Goal: Information Seeking & Learning: Learn about a topic

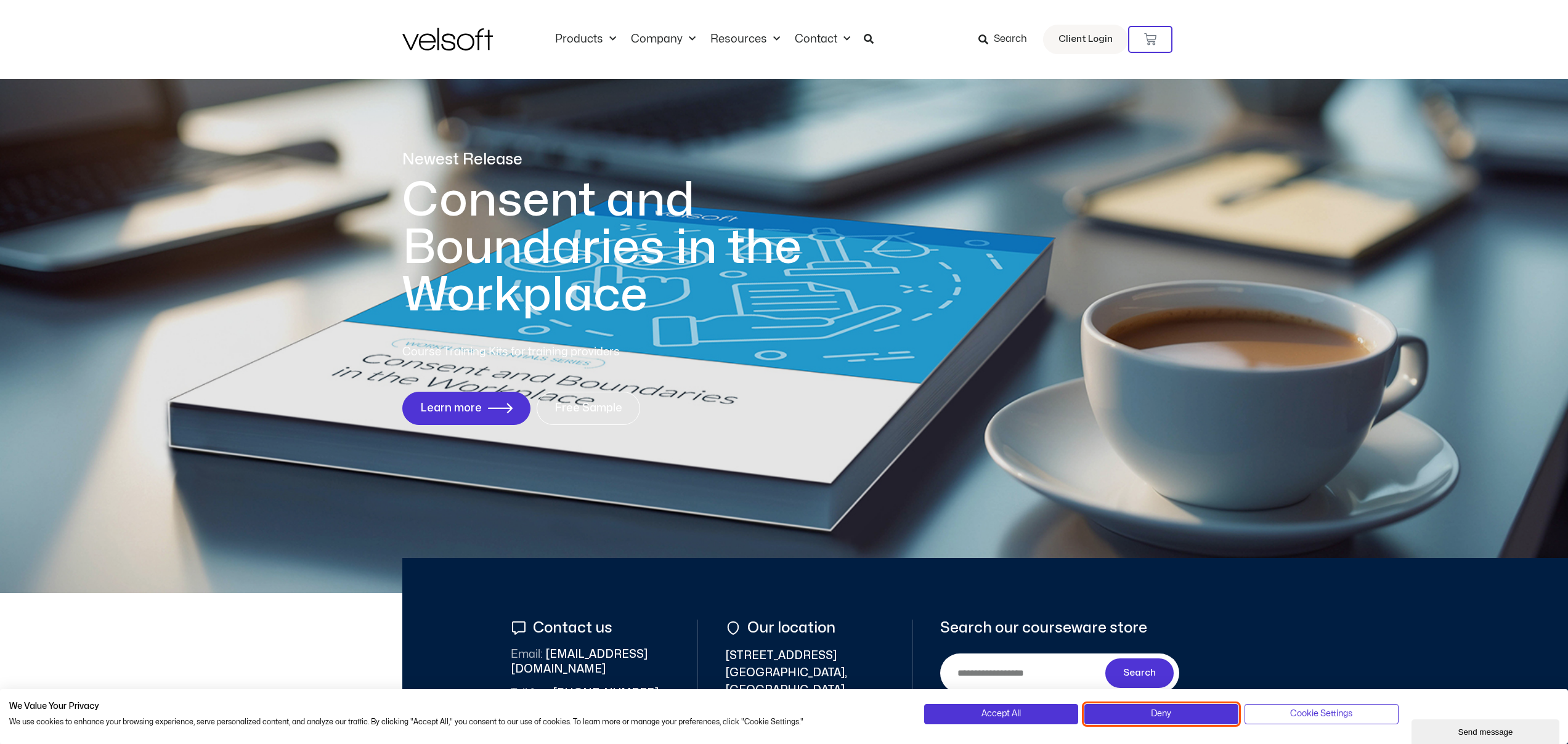
click at [1177, 722] on button "Deny" at bounding box center [1161, 714] width 154 height 20
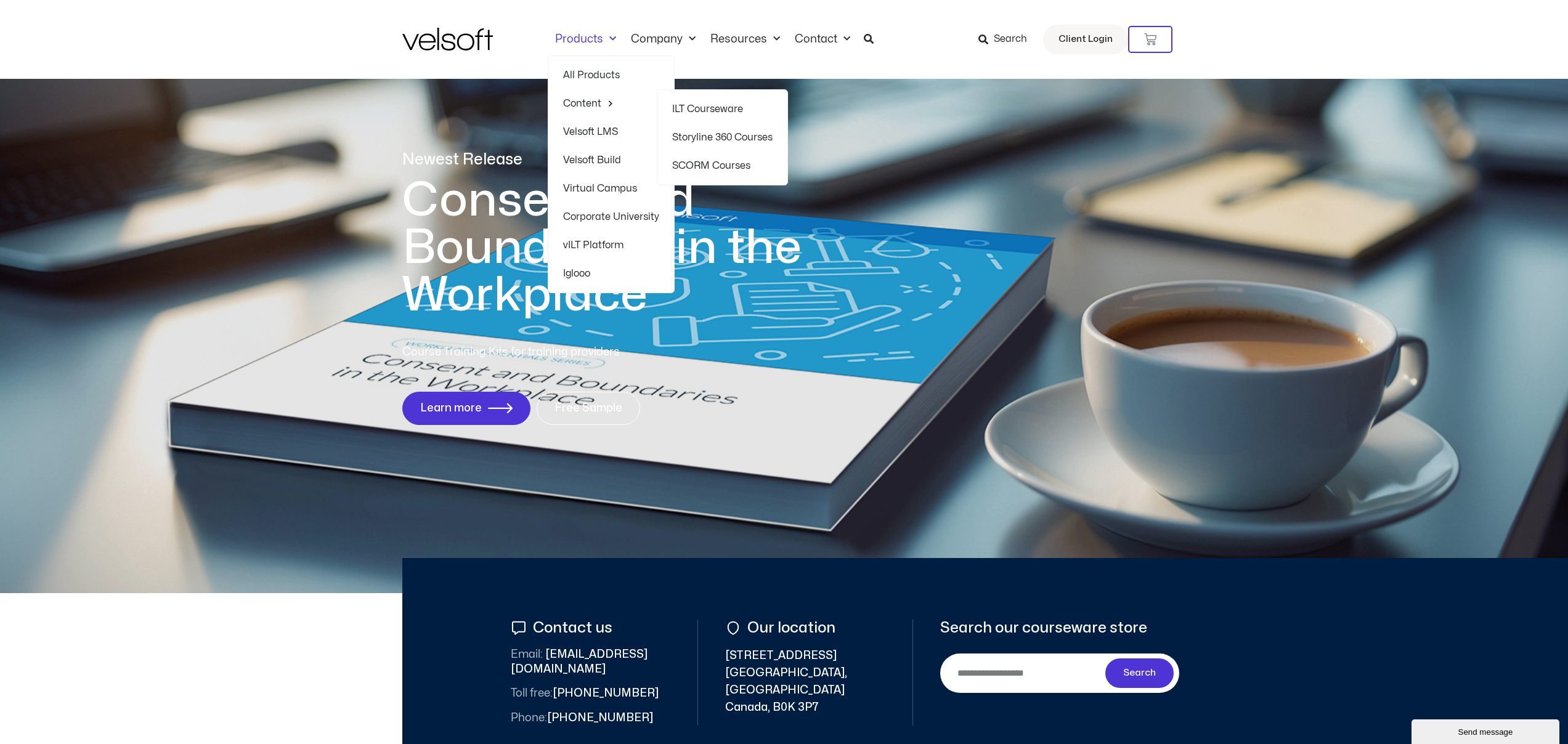
click at [700, 109] on link "ILT Courseware" at bounding box center [722, 109] width 100 height 28
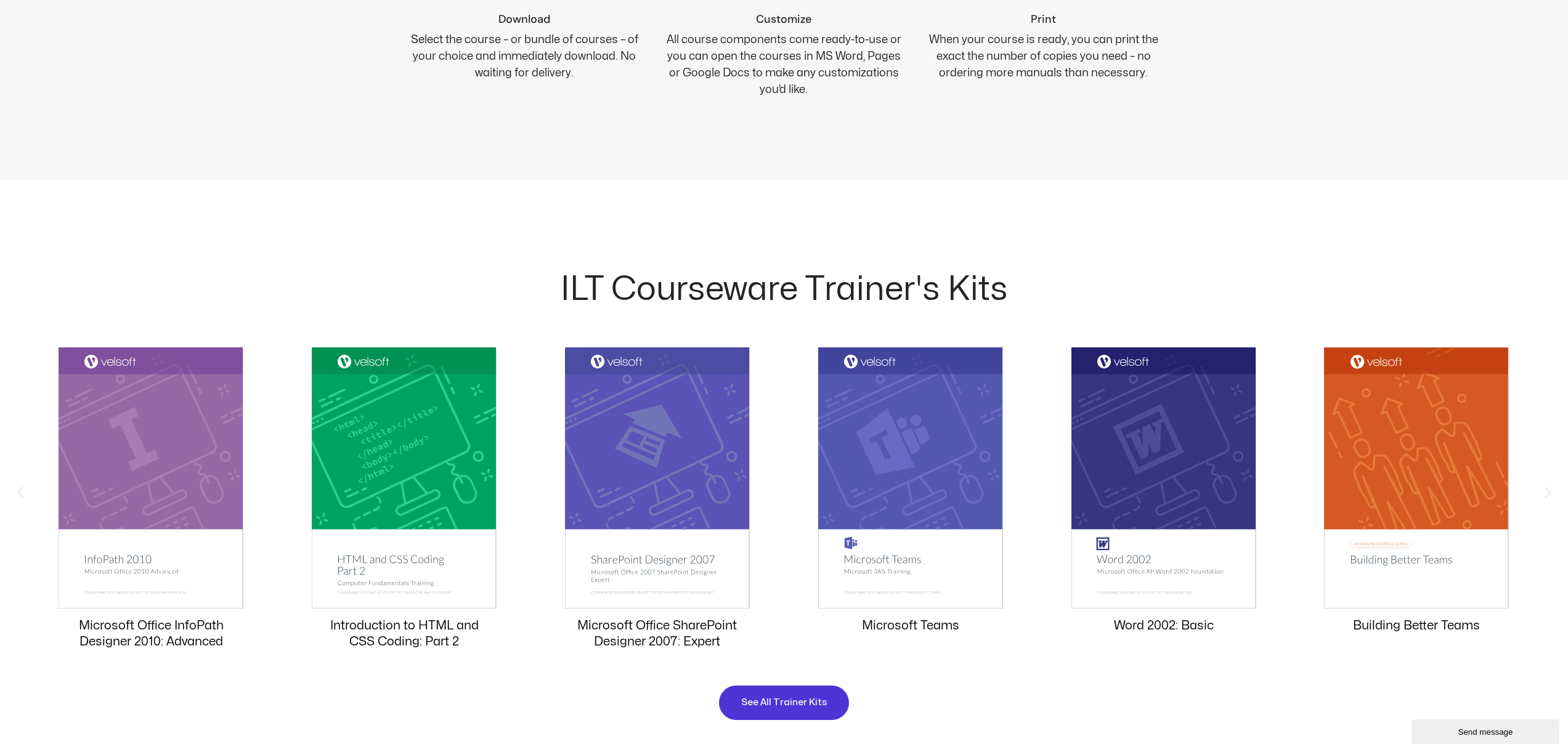
scroll to position [907, 0]
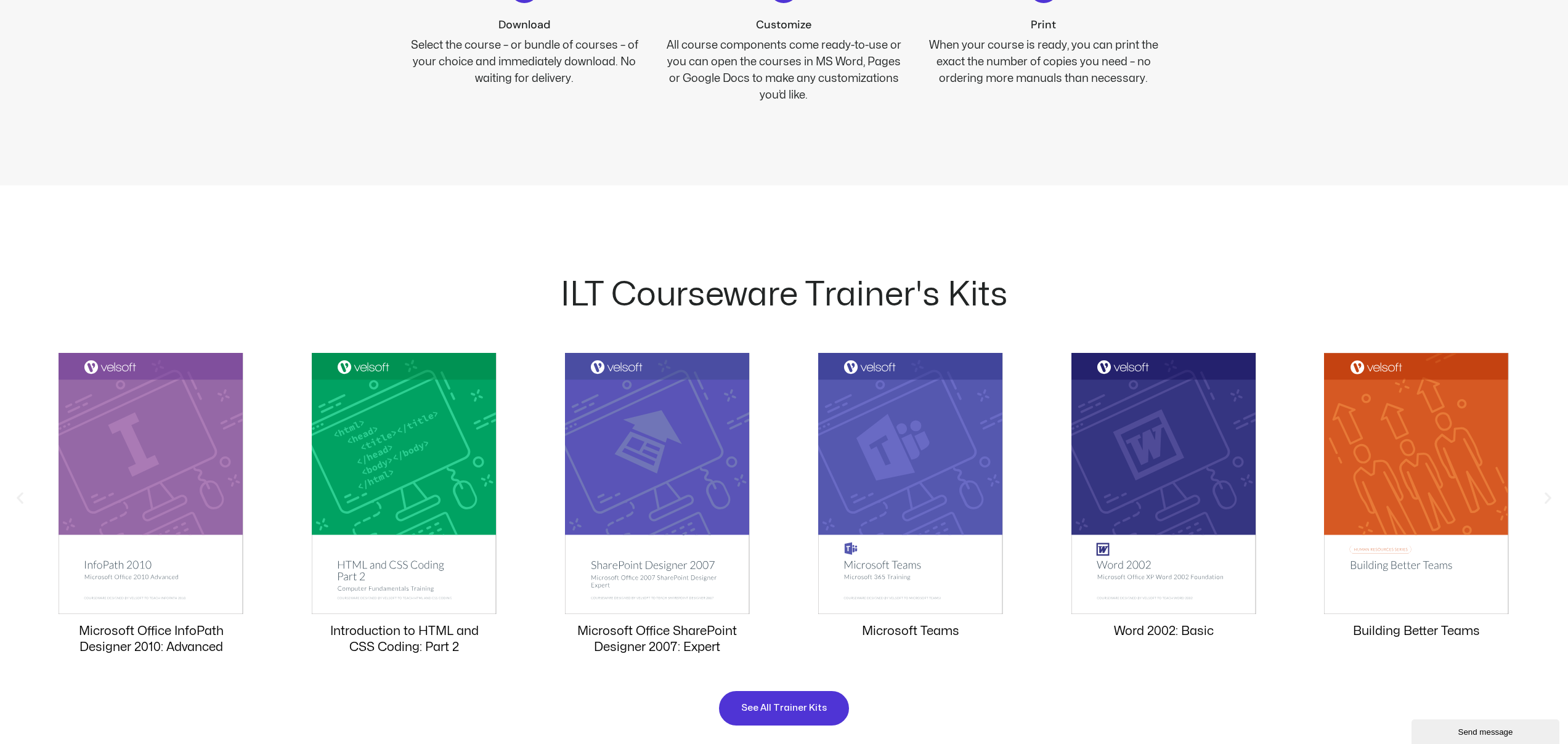
click at [18, 496] on icon "Previous slide" at bounding box center [20, 498] width 15 height 15
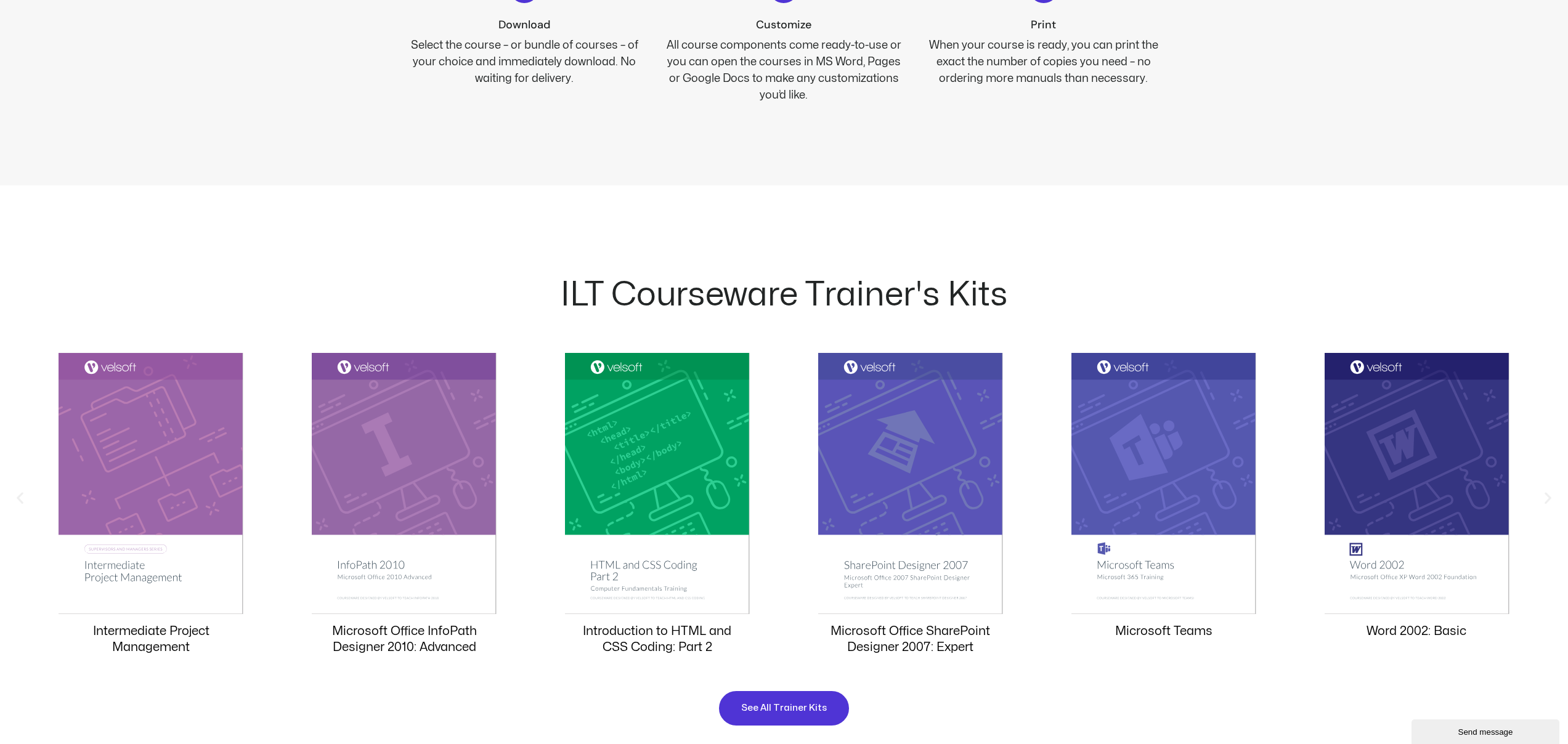
click at [19, 496] on icon "Previous slide" at bounding box center [20, 498] width 15 height 15
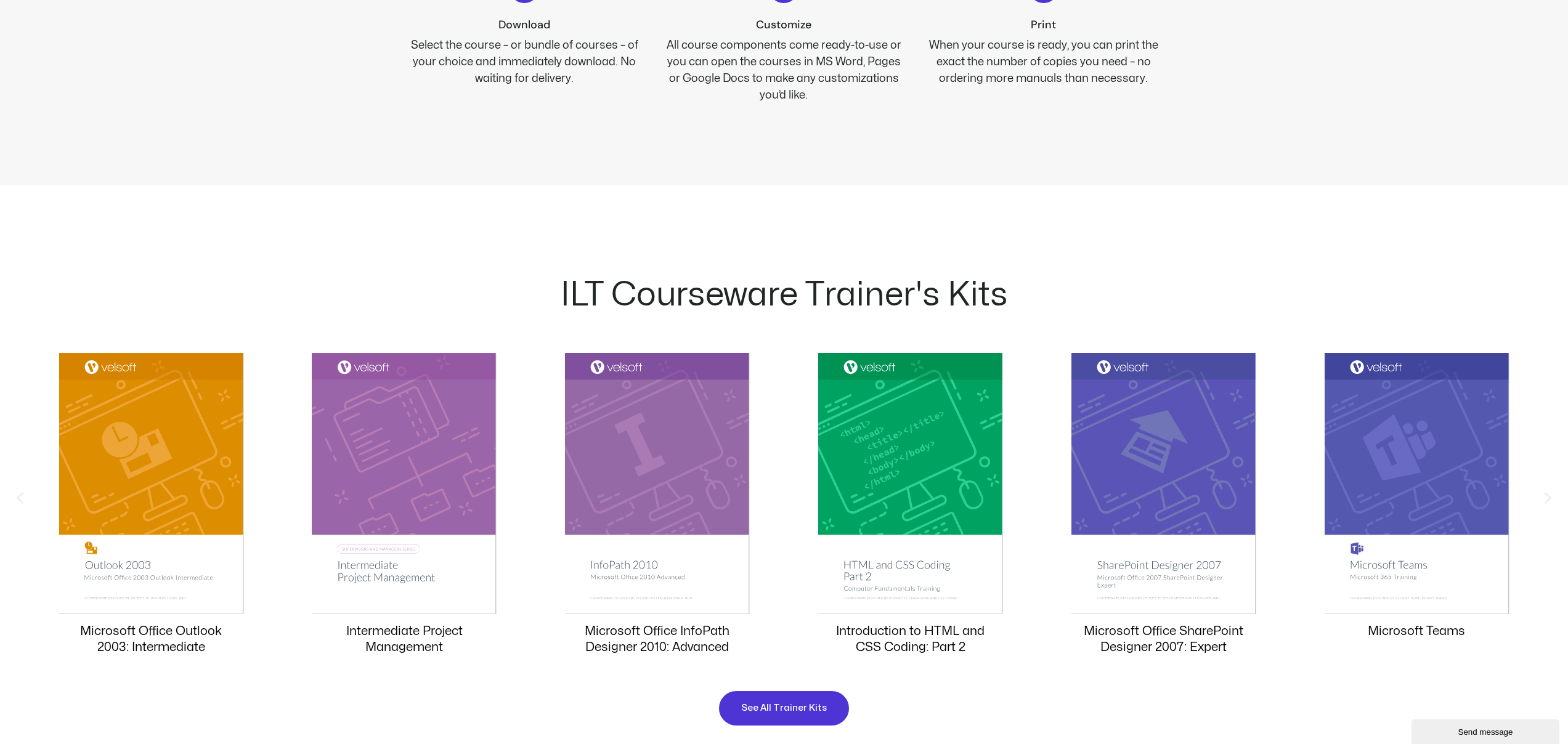
click at [20, 496] on icon "Previous slide" at bounding box center [20, 498] width 15 height 15
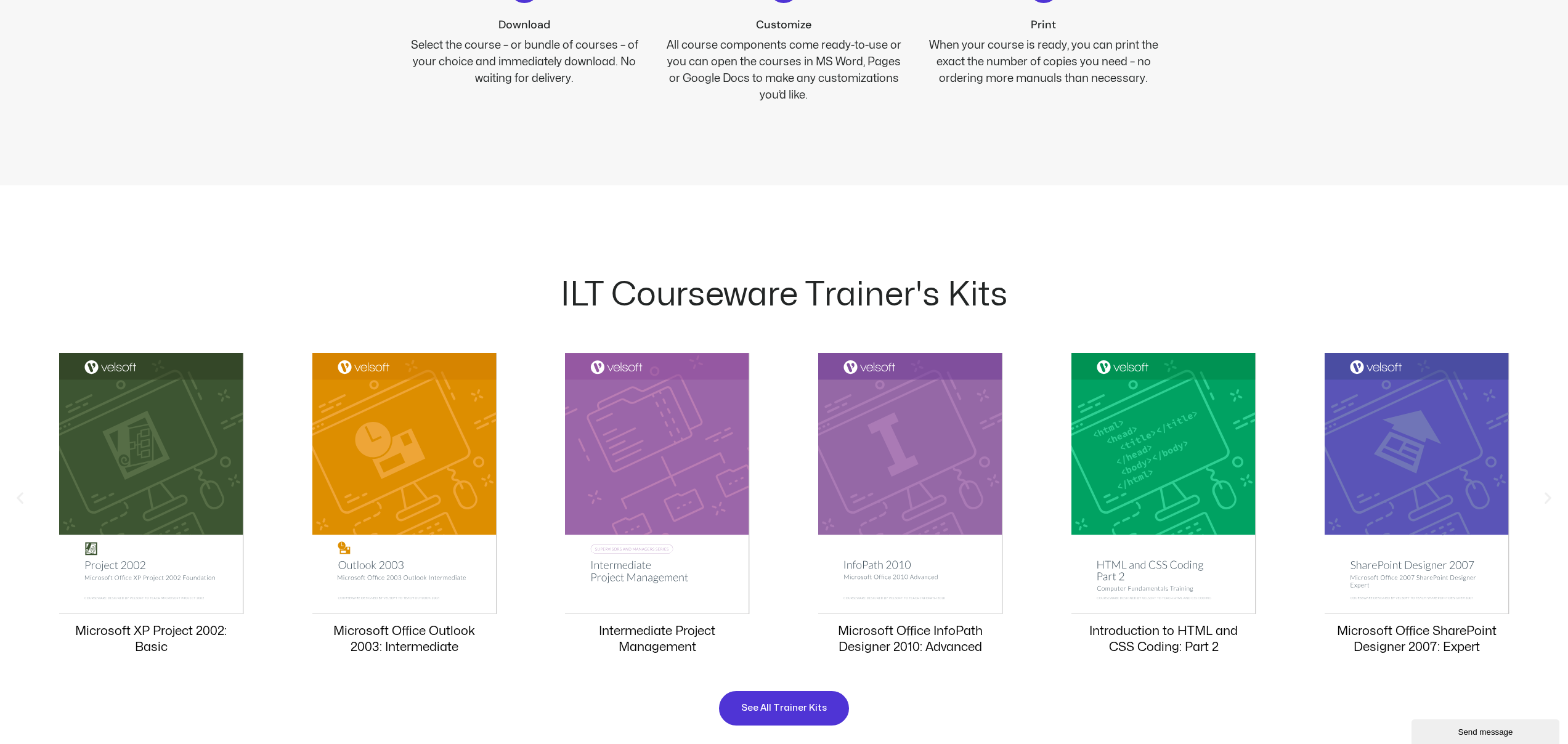
click at [26, 495] on icon "Previous slide" at bounding box center [20, 498] width 15 height 15
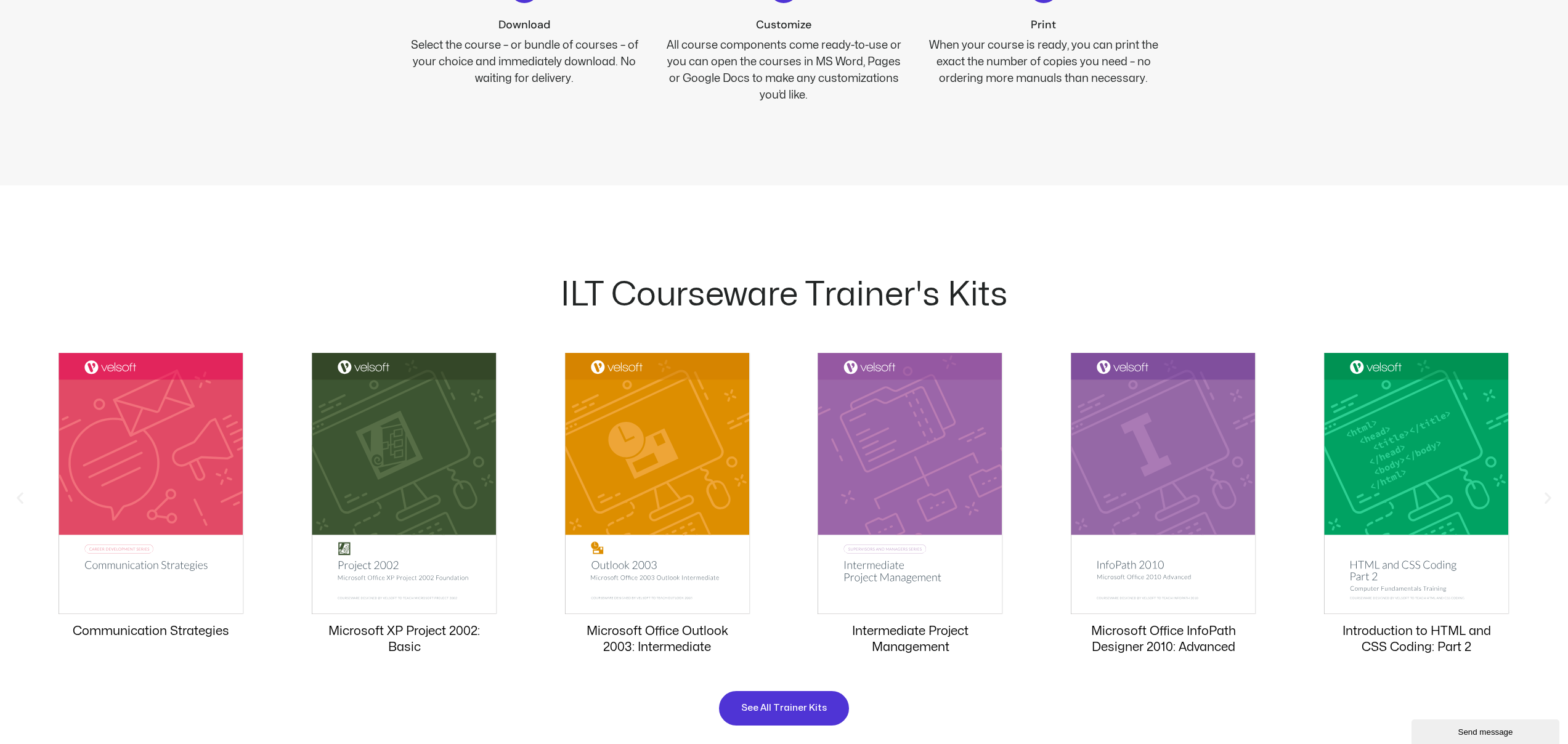
click at [21, 498] on icon "Previous slide" at bounding box center [20, 498] width 15 height 15
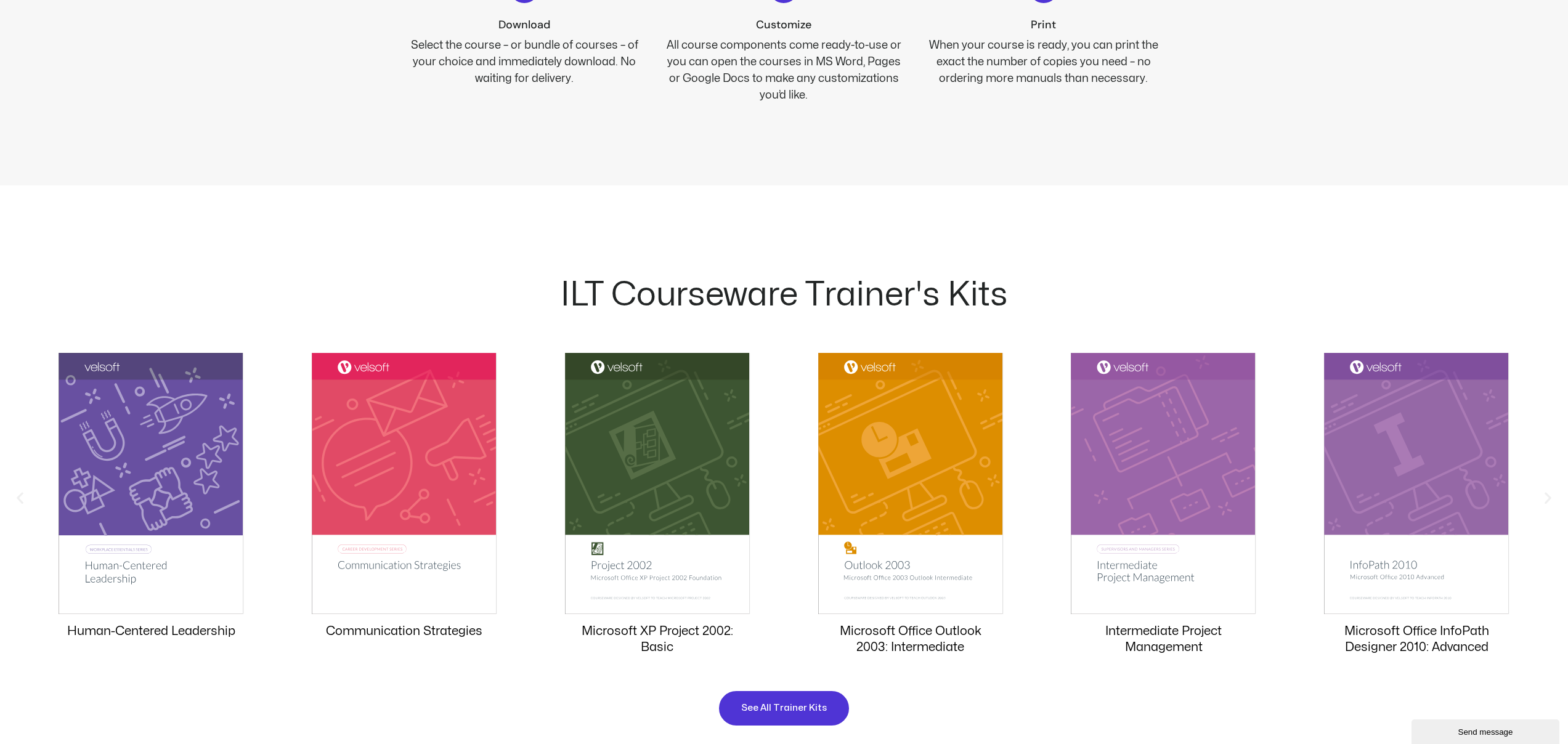
click at [21, 498] on icon "Previous slide" at bounding box center [20, 498] width 15 height 15
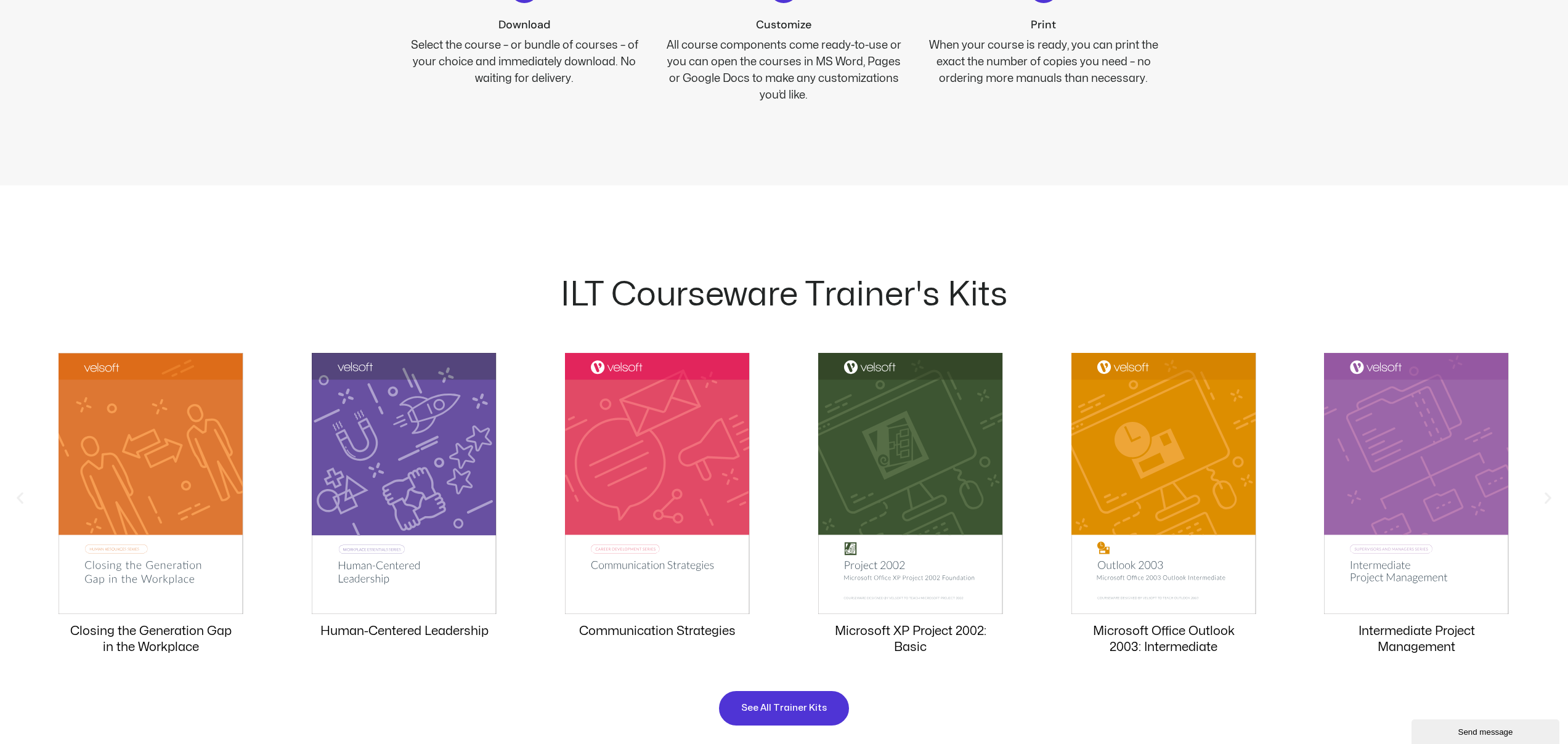
click at [21, 498] on icon "Previous slide" at bounding box center [20, 498] width 15 height 15
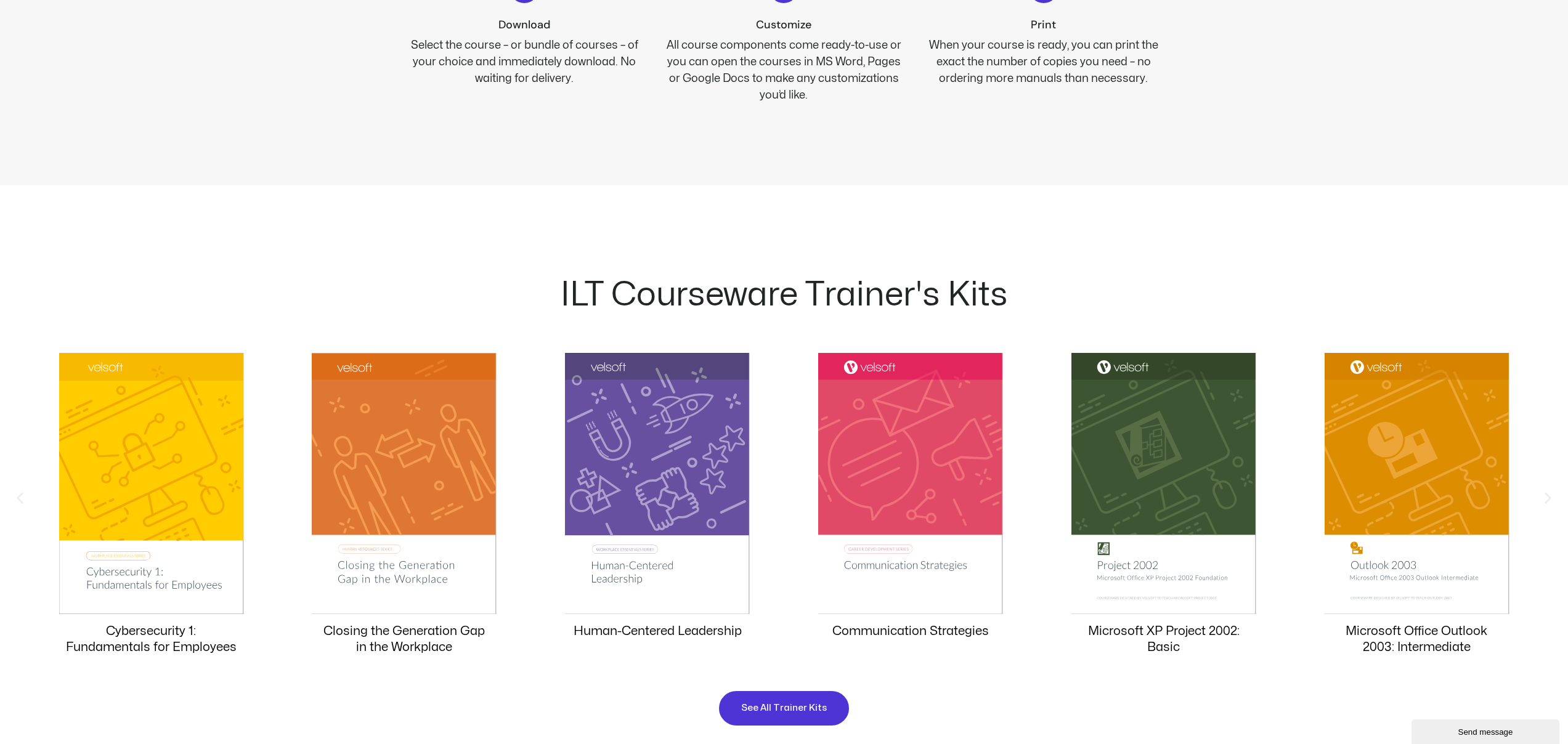
click at [21, 498] on icon "Previous slide" at bounding box center [20, 498] width 15 height 15
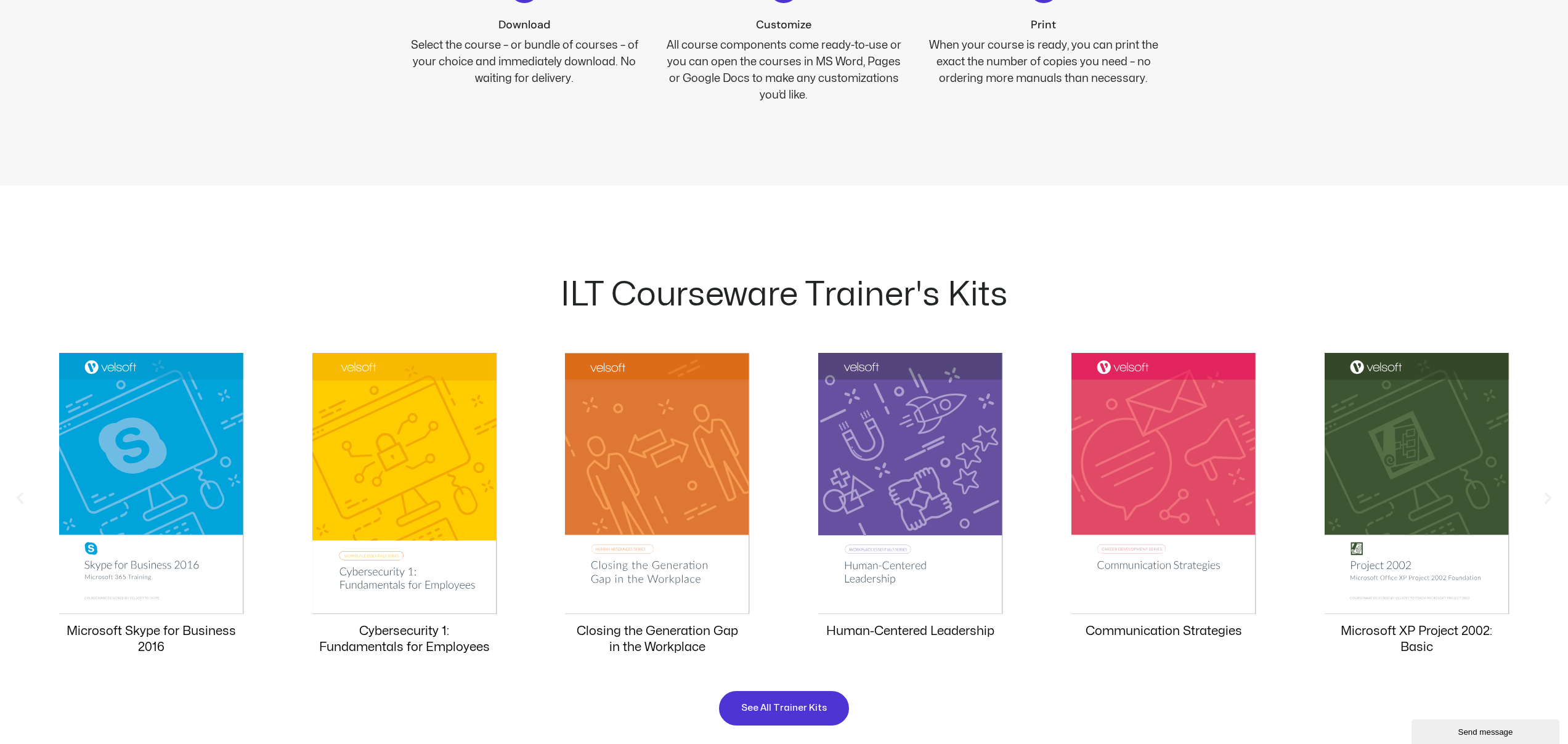
click at [21, 499] on icon "Previous slide" at bounding box center [20, 498] width 15 height 15
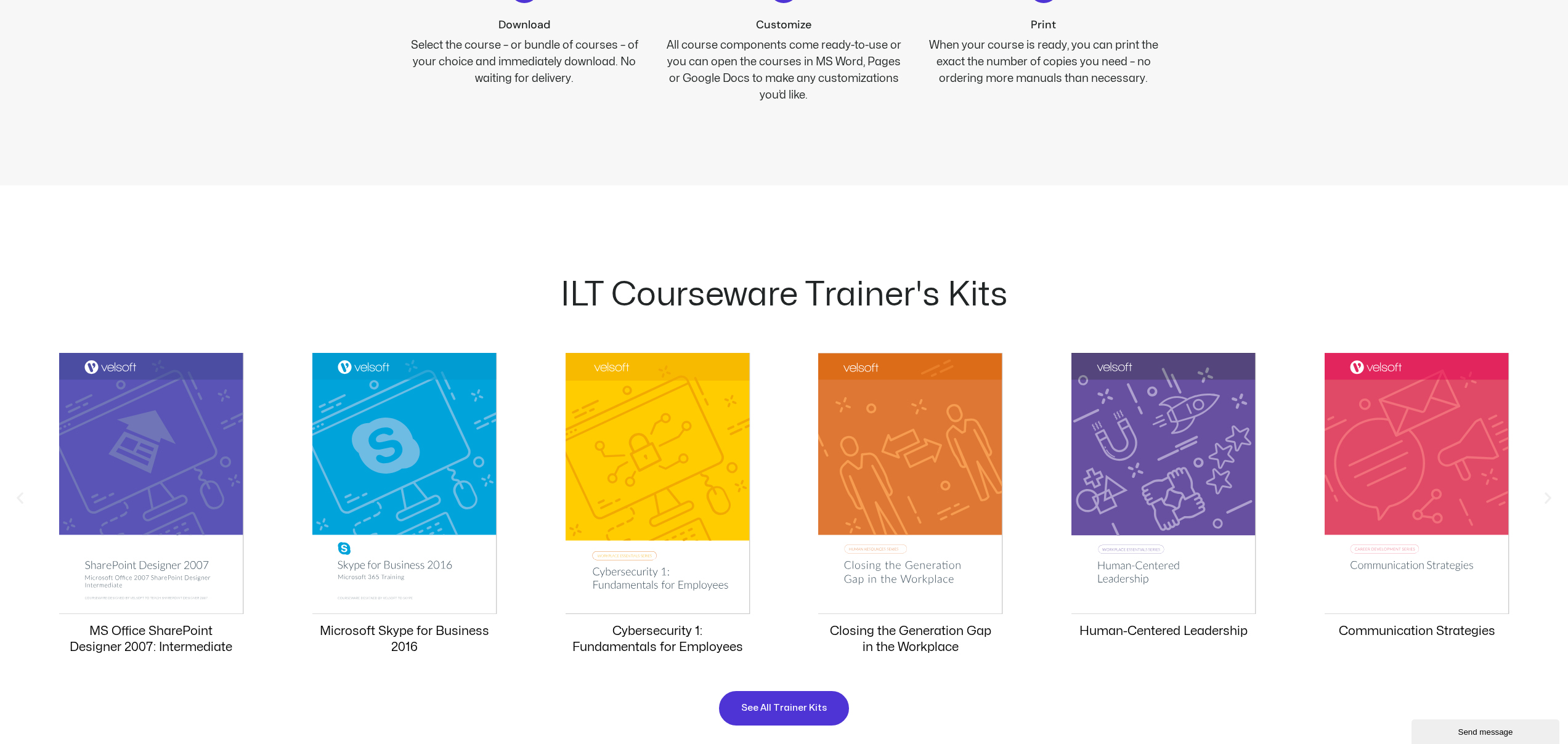
click at [21, 499] on icon "Previous slide" at bounding box center [20, 498] width 15 height 15
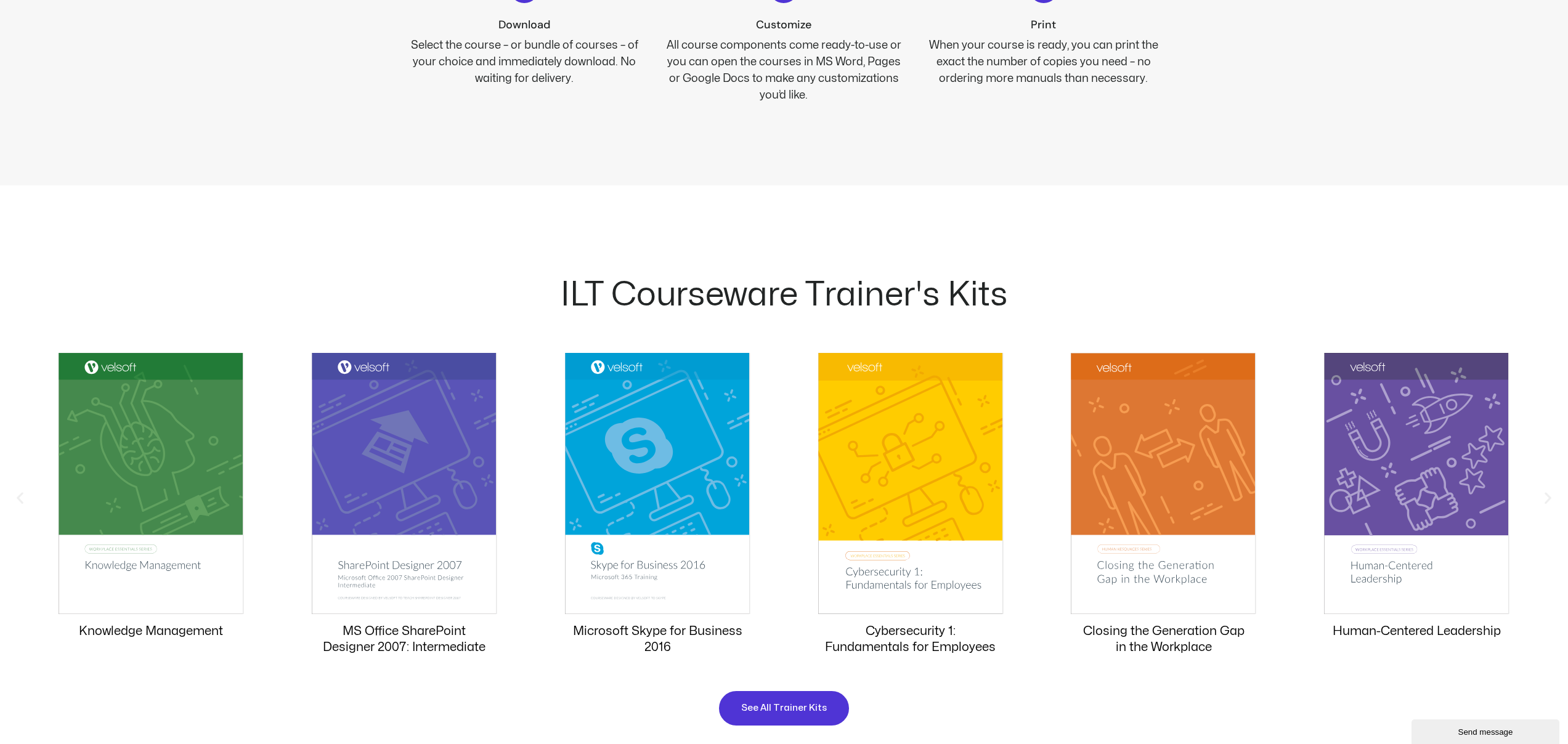
click at [21, 499] on icon "Previous slide" at bounding box center [20, 498] width 15 height 15
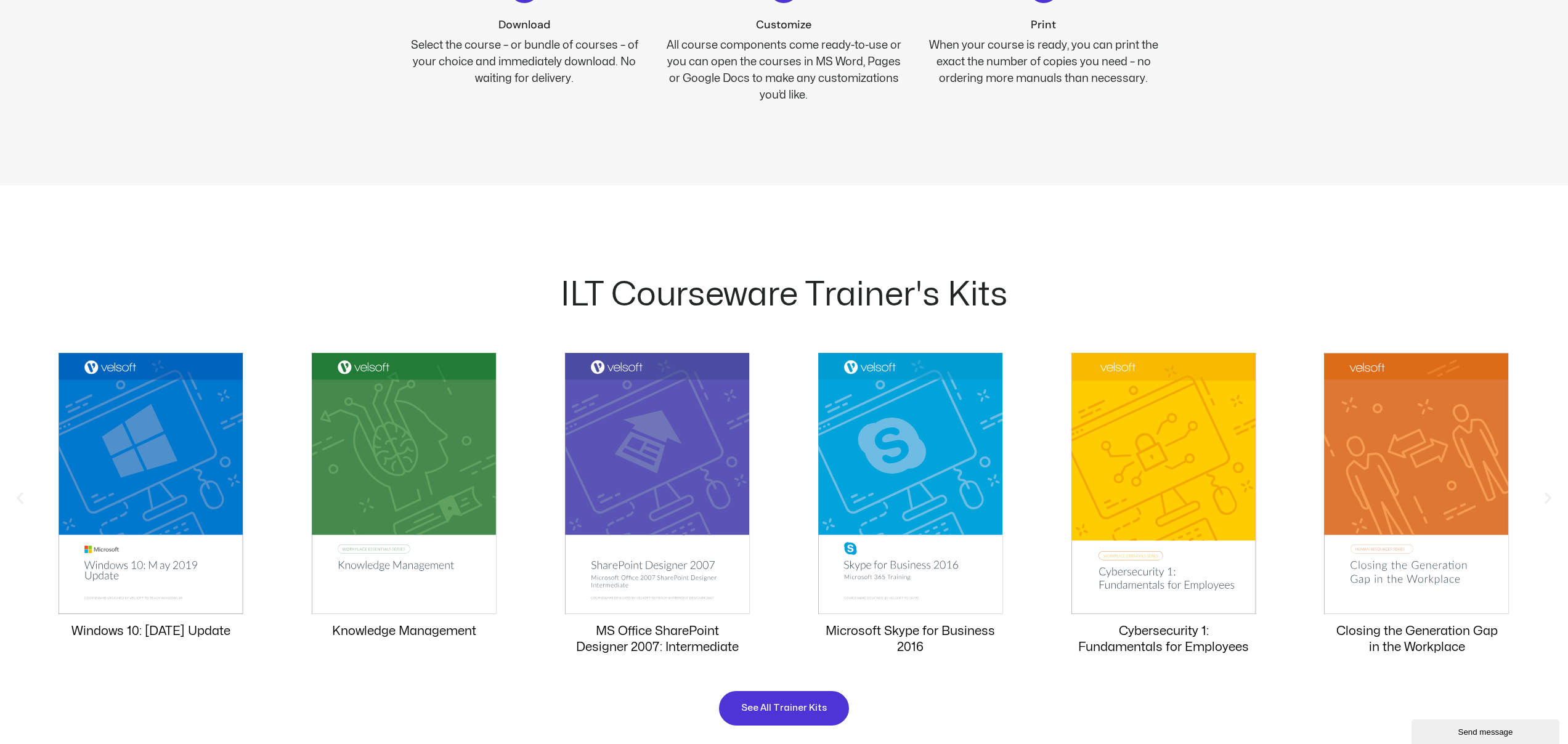
click at [21, 499] on icon "Previous slide" at bounding box center [20, 498] width 15 height 15
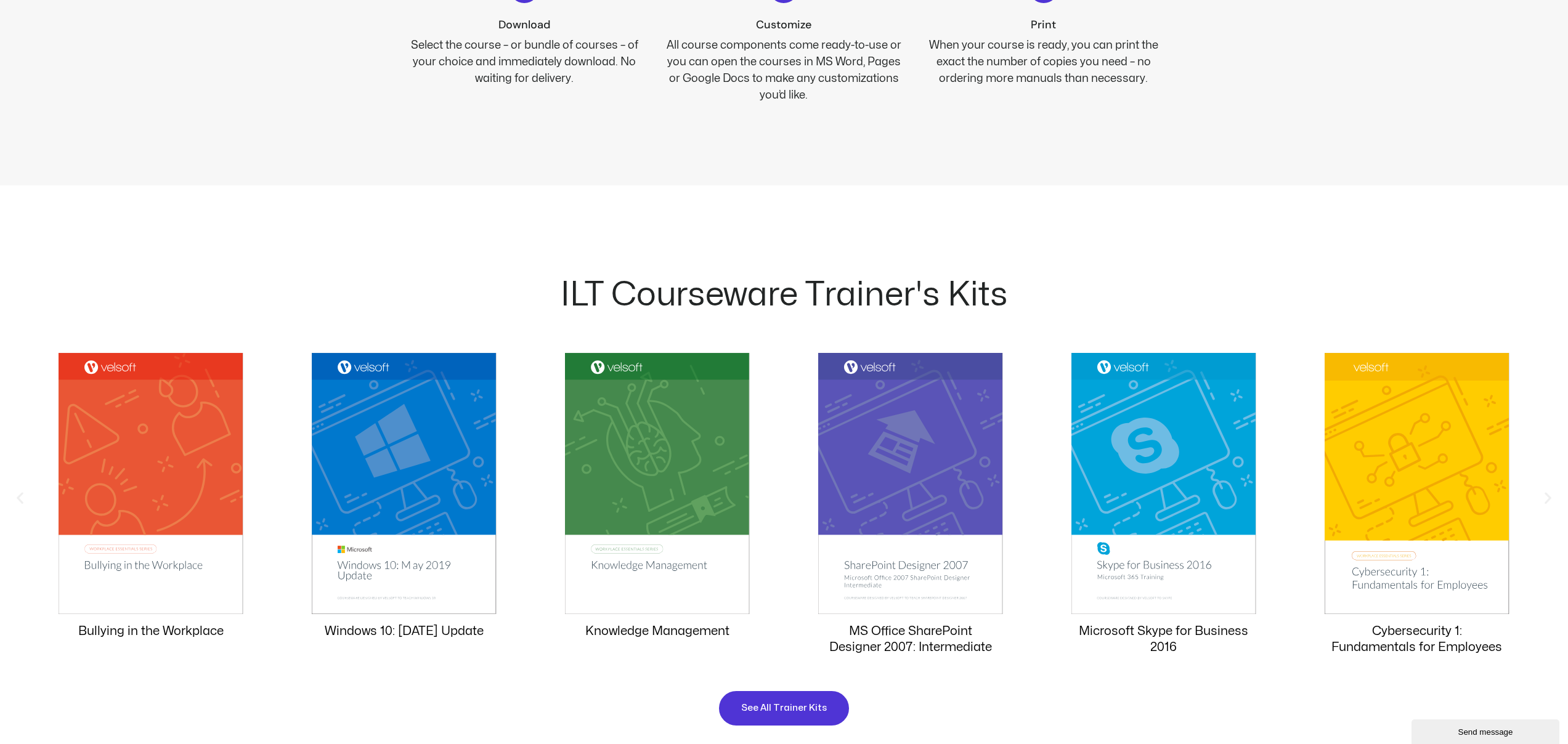
click at [21, 499] on icon "Previous slide" at bounding box center [20, 498] width 15 height 15
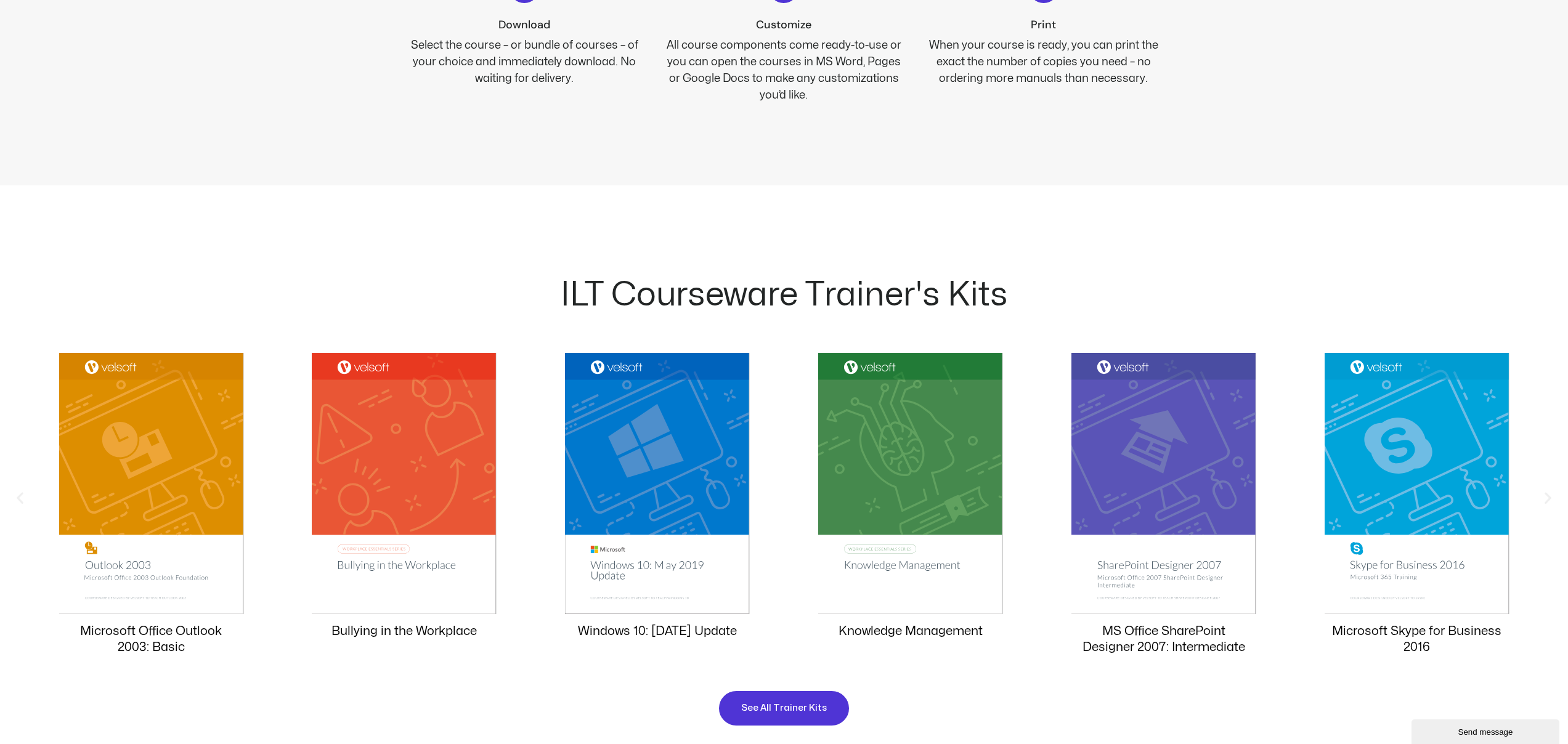
click at [21, 499] on icon "Previous slide" at bounding box center [20, 498] width 15 height 15
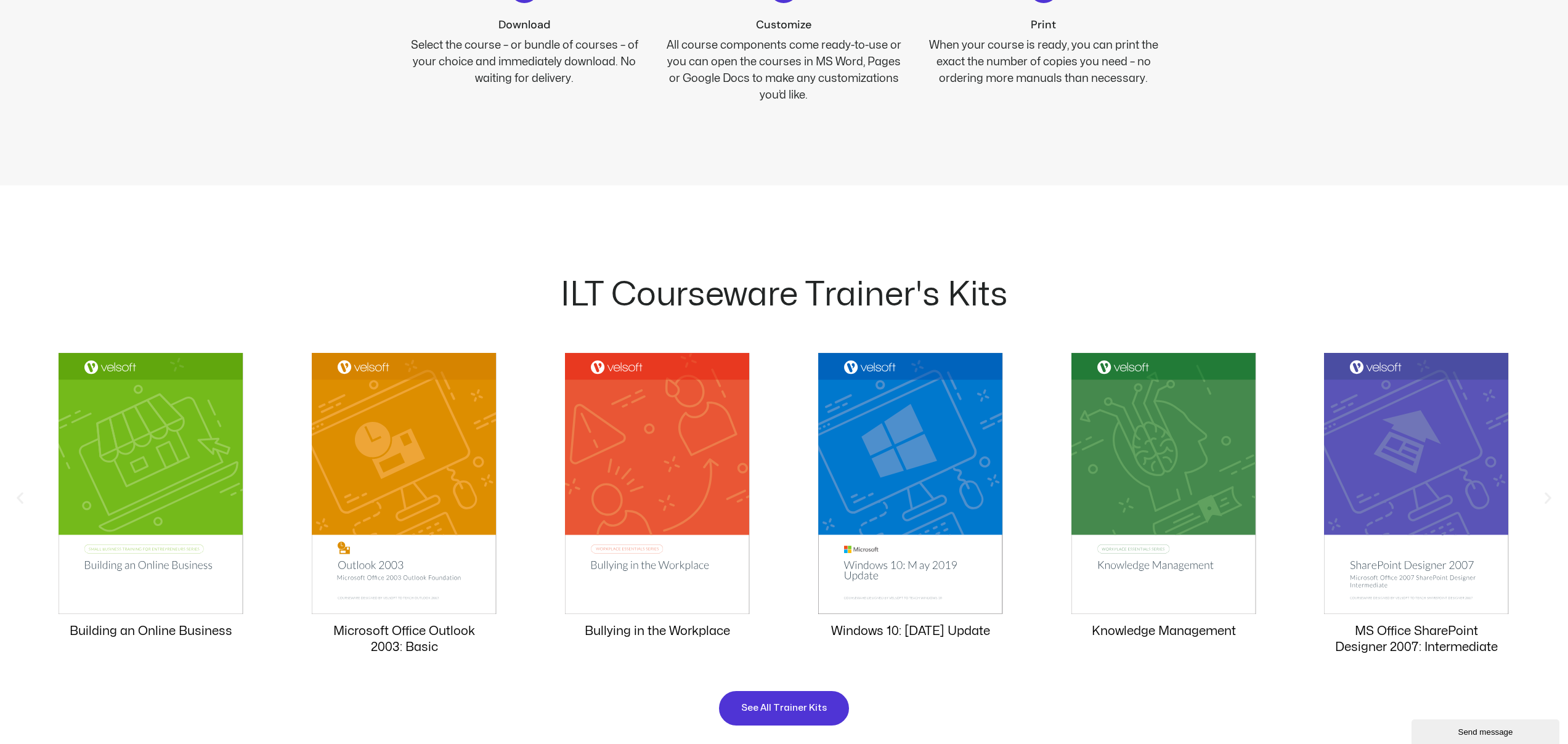
click at [21, 499] on icon "Previous slide" at bounding box center [20, 498] width 15 height 15
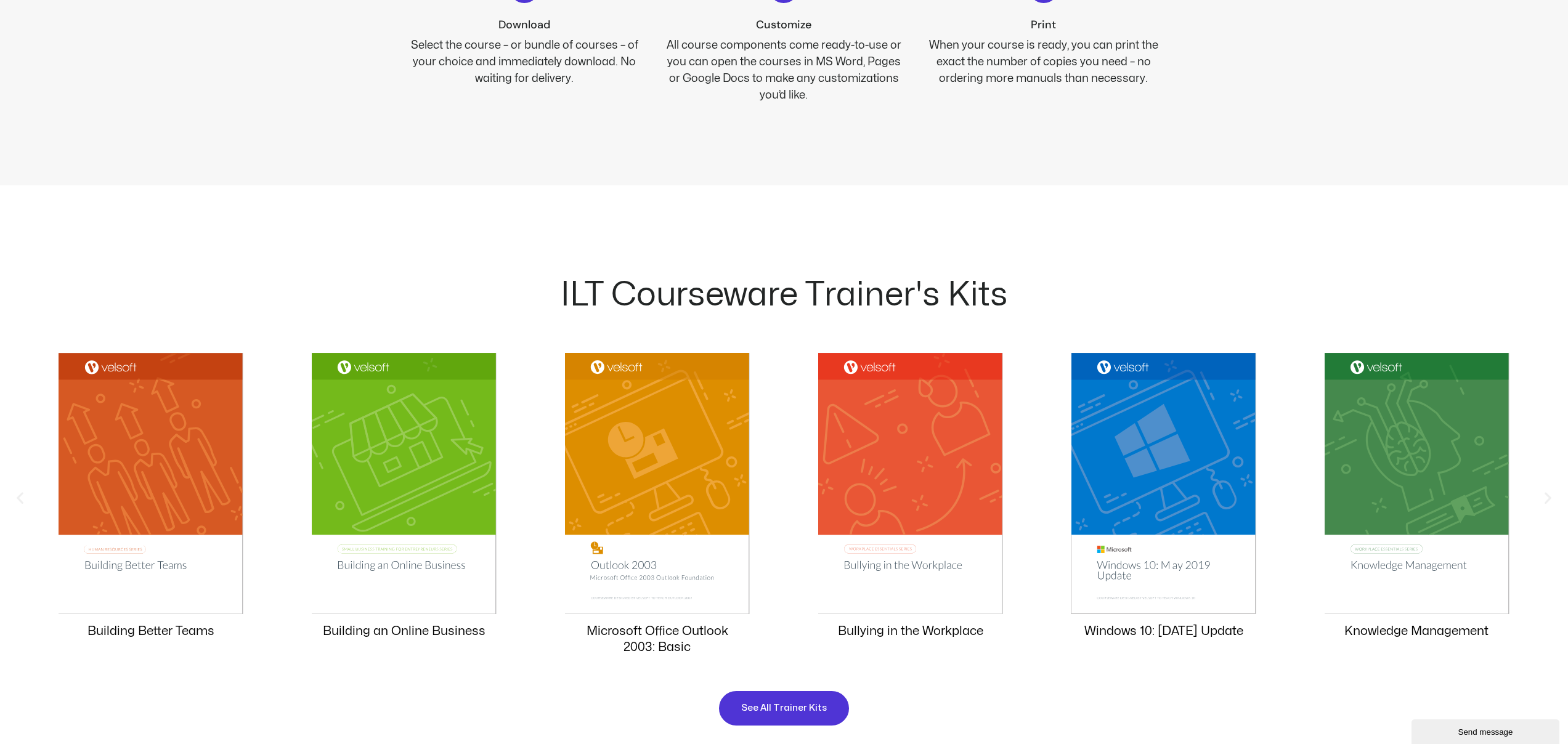
click at [21, 499] on icon "Previous slide" at bounding box center [20, 498] width 15 height 15
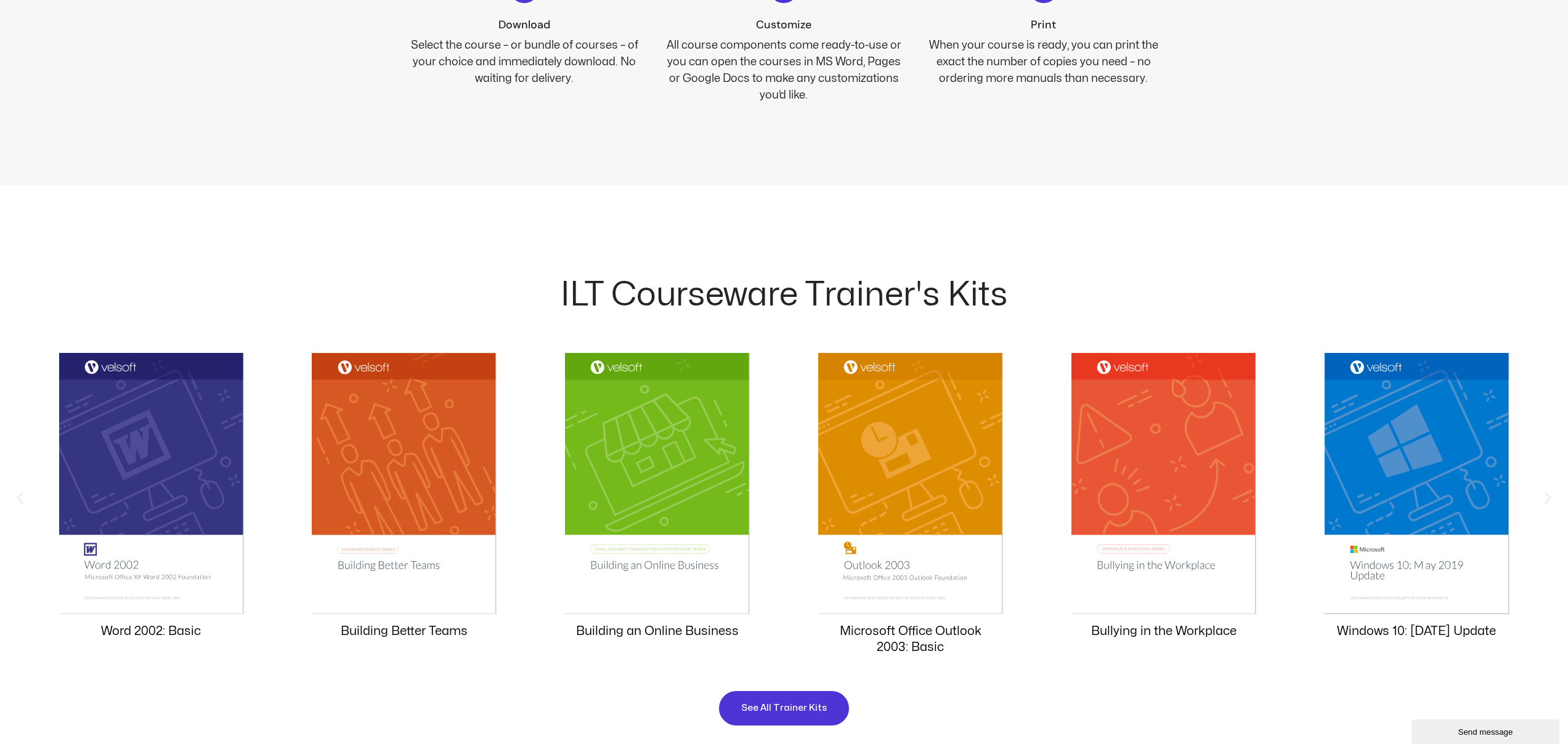
click at [21, 499] on icon "Previous slide" at bounding box center [20, 498] width 15 height 15
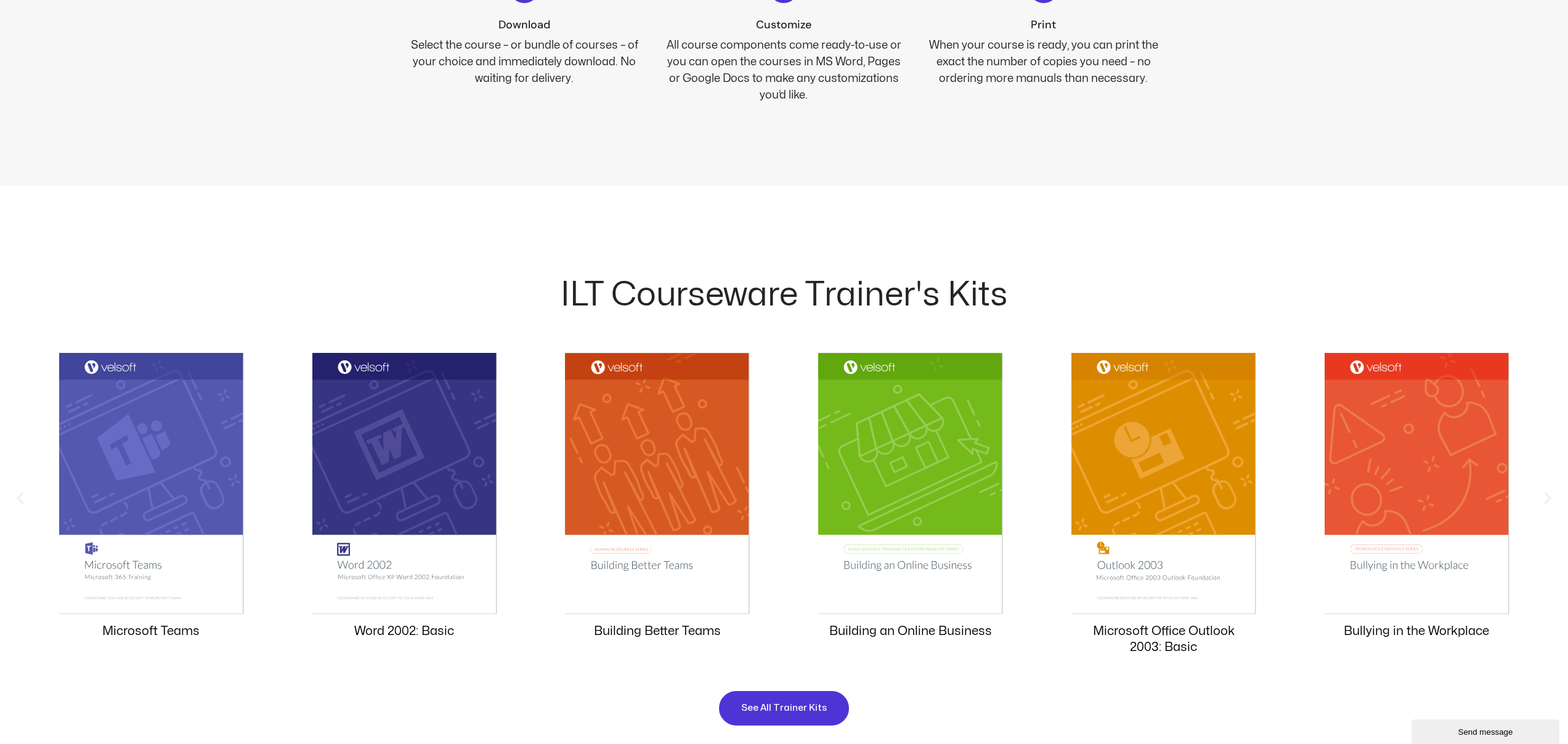
click at [21, 499] on icon "Previous slide" at bounding box center [20, 498] width 15 height 15
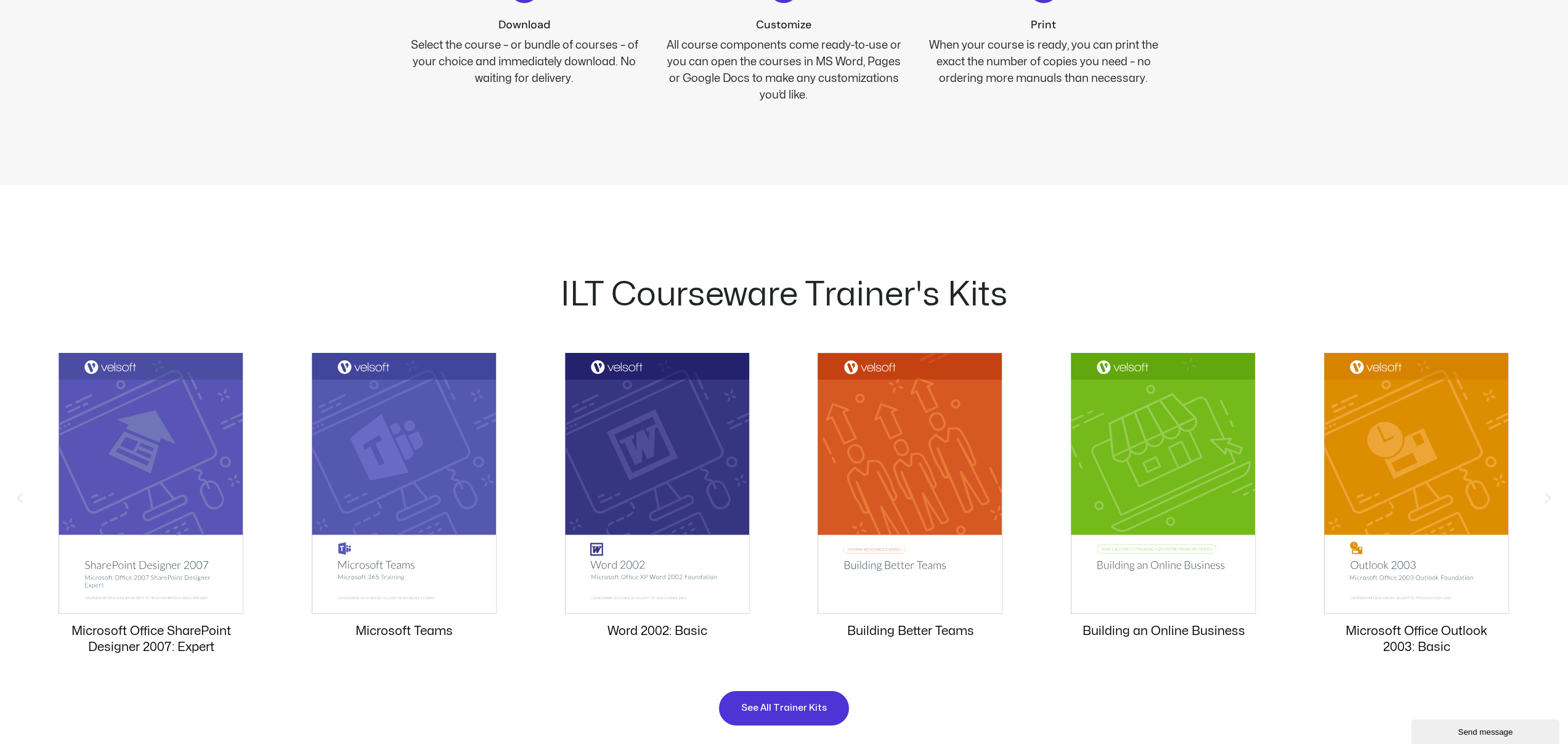
click at [21, 499] on icon "Previous slide" at bounding box center [20, 498] width 15 height 15
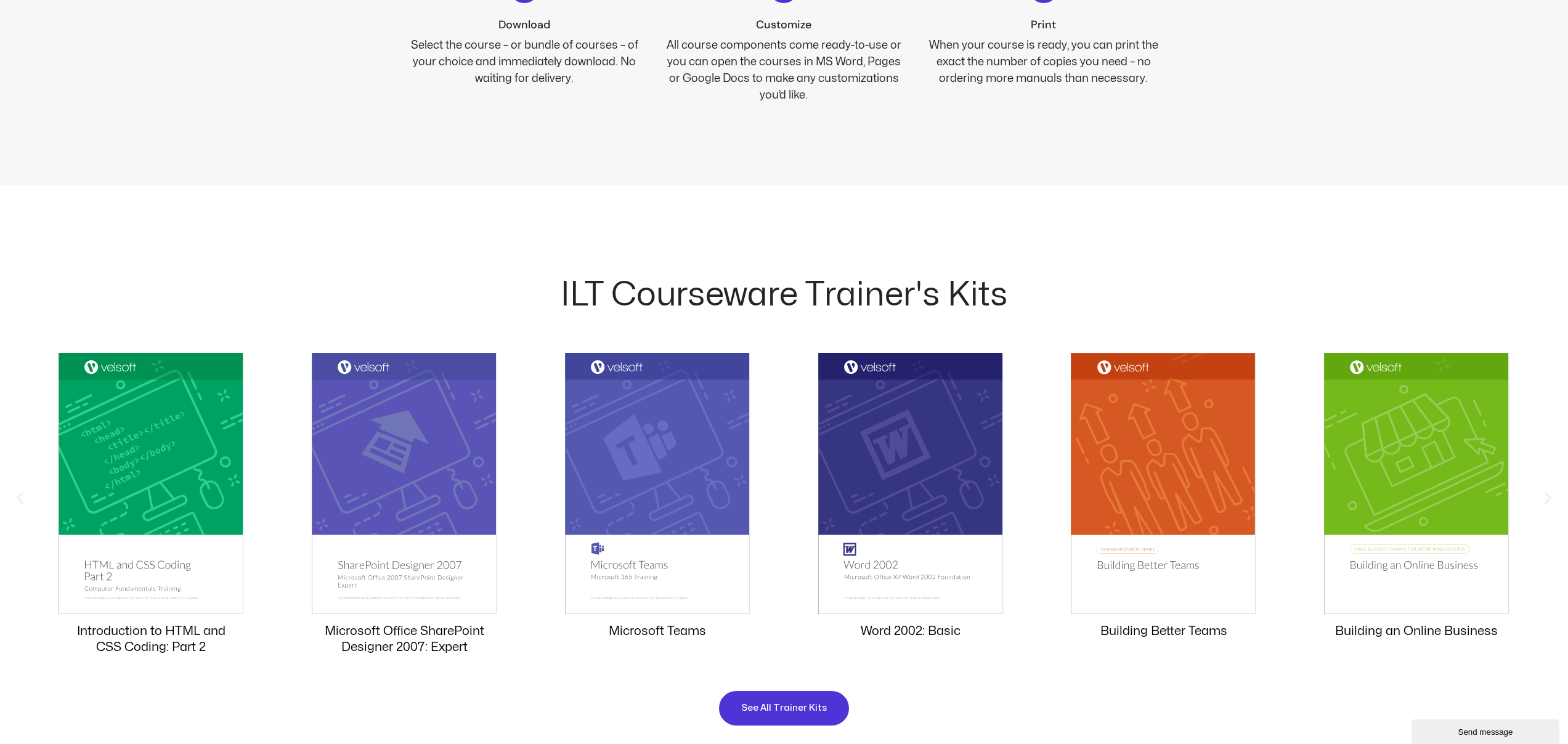
click at [21, 499] on icon "Previous slide" at bounding box center [20, 498] width 15 height 15
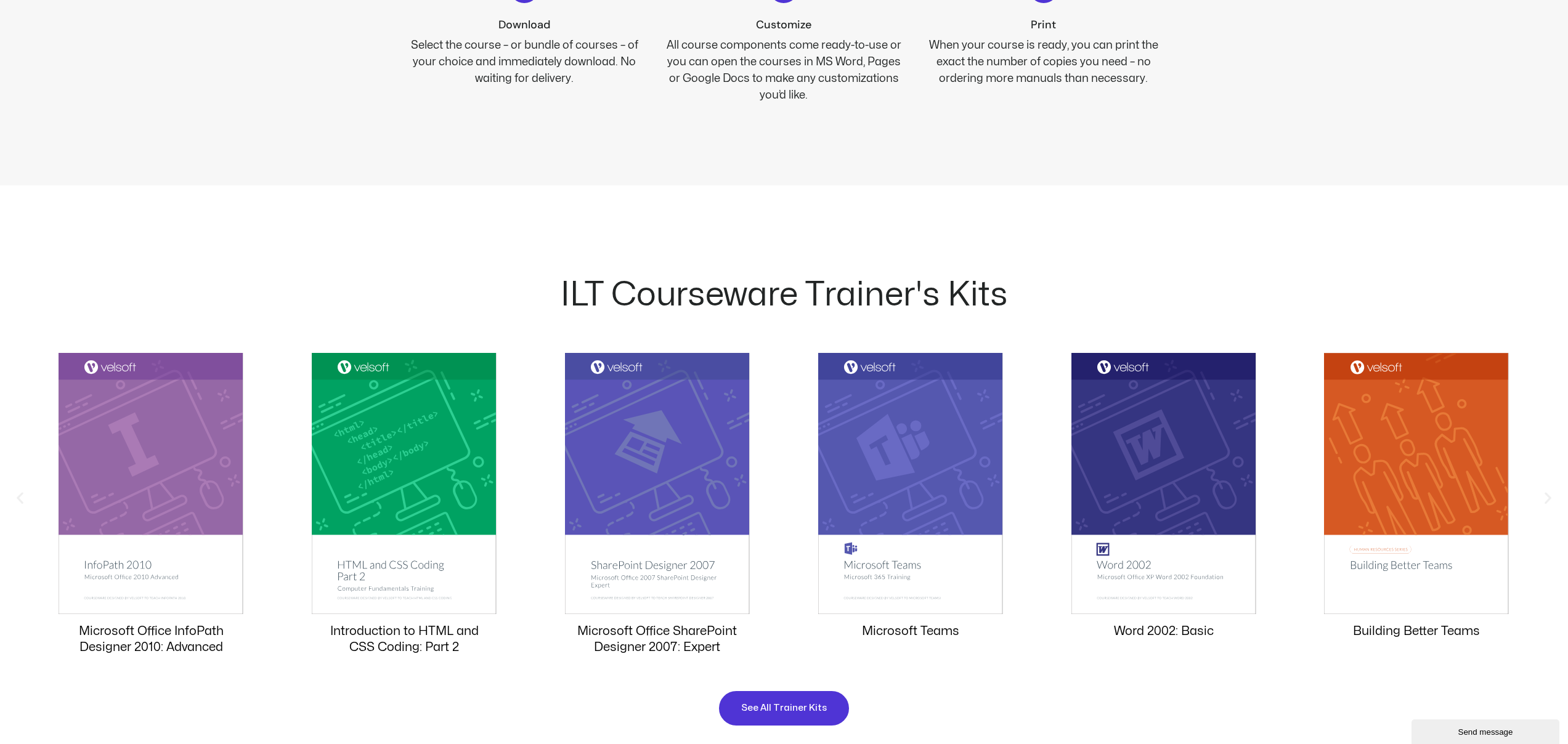
click at [21, 499] on icon "Previous slide" at bounding box center [20, 498] width 15 height 15
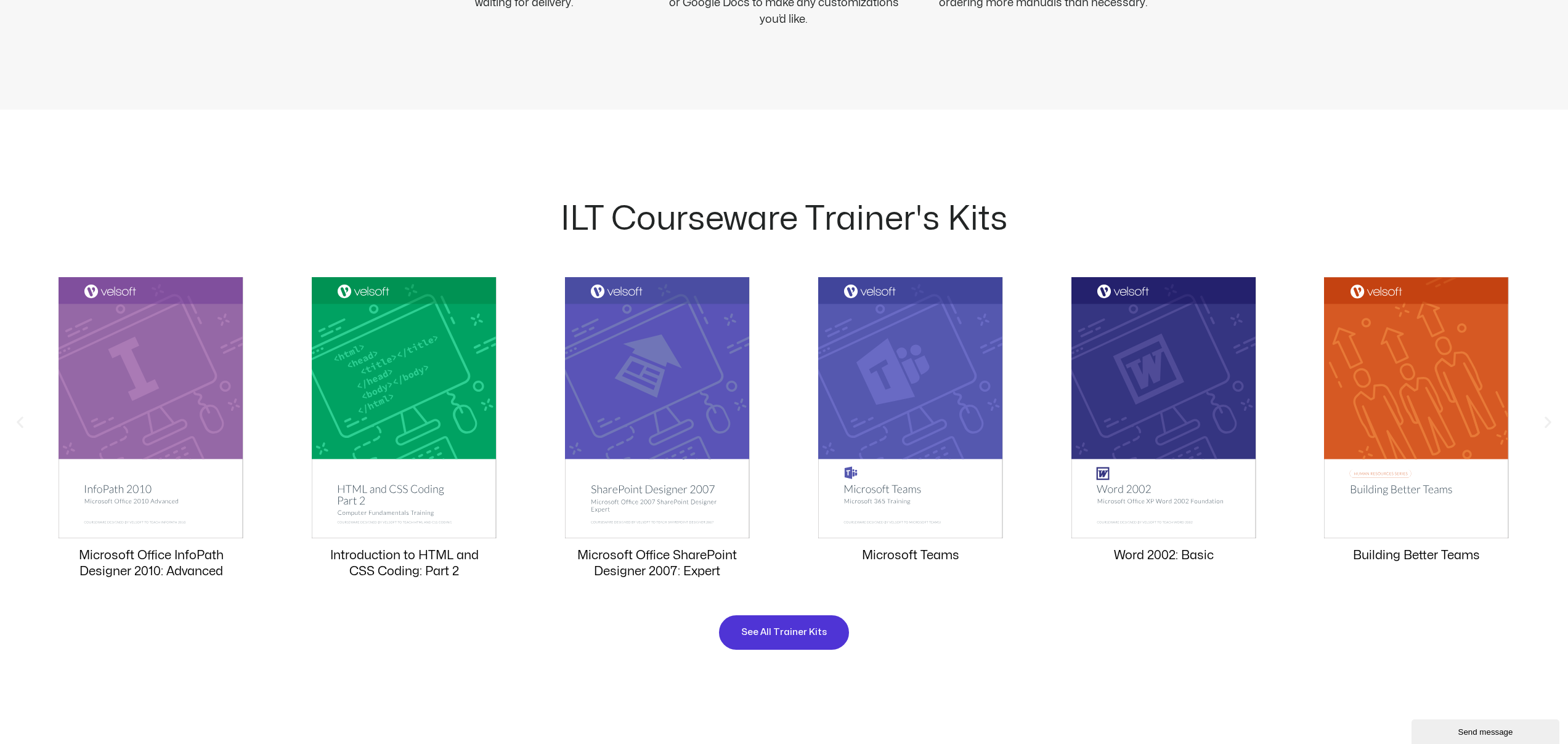
scroll to position [1041, 0]
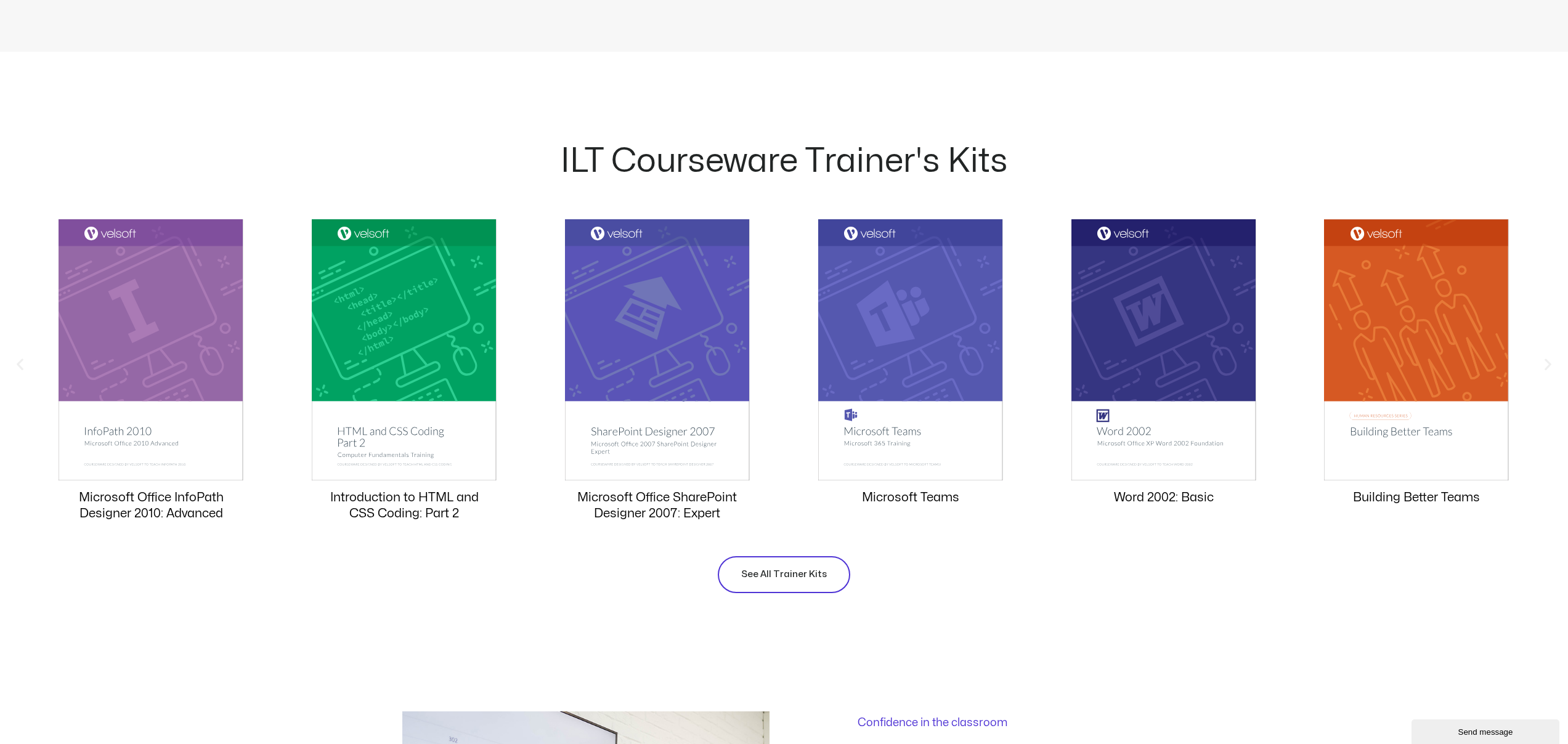
click at [800, 574] on span "See All Trainer Kits" at bounding box center [784, 574] width 86 height 15
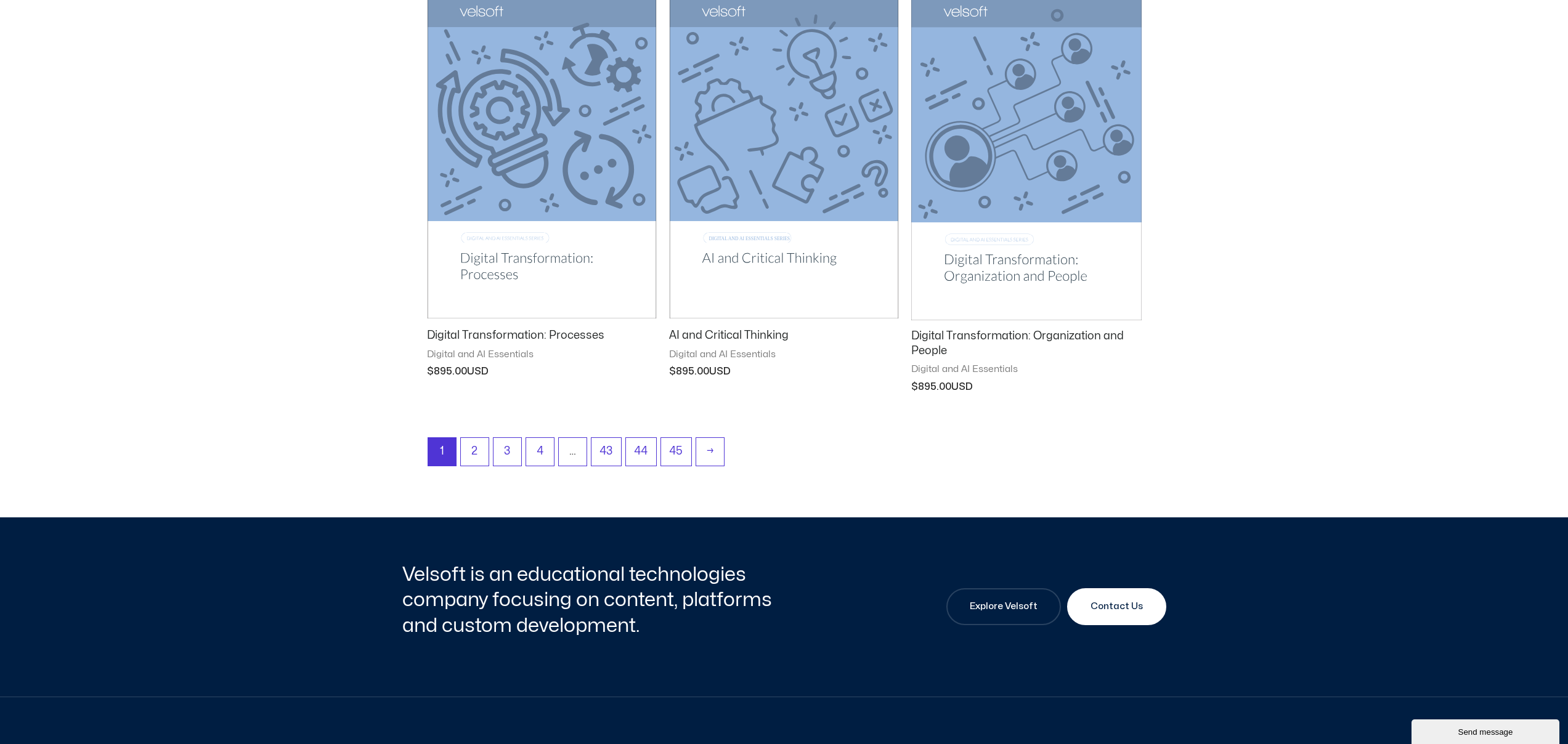
scroll to position [1487, 0]
click at [462, 455] on link "2" at bounding box center [475, 450] width 28 height 29
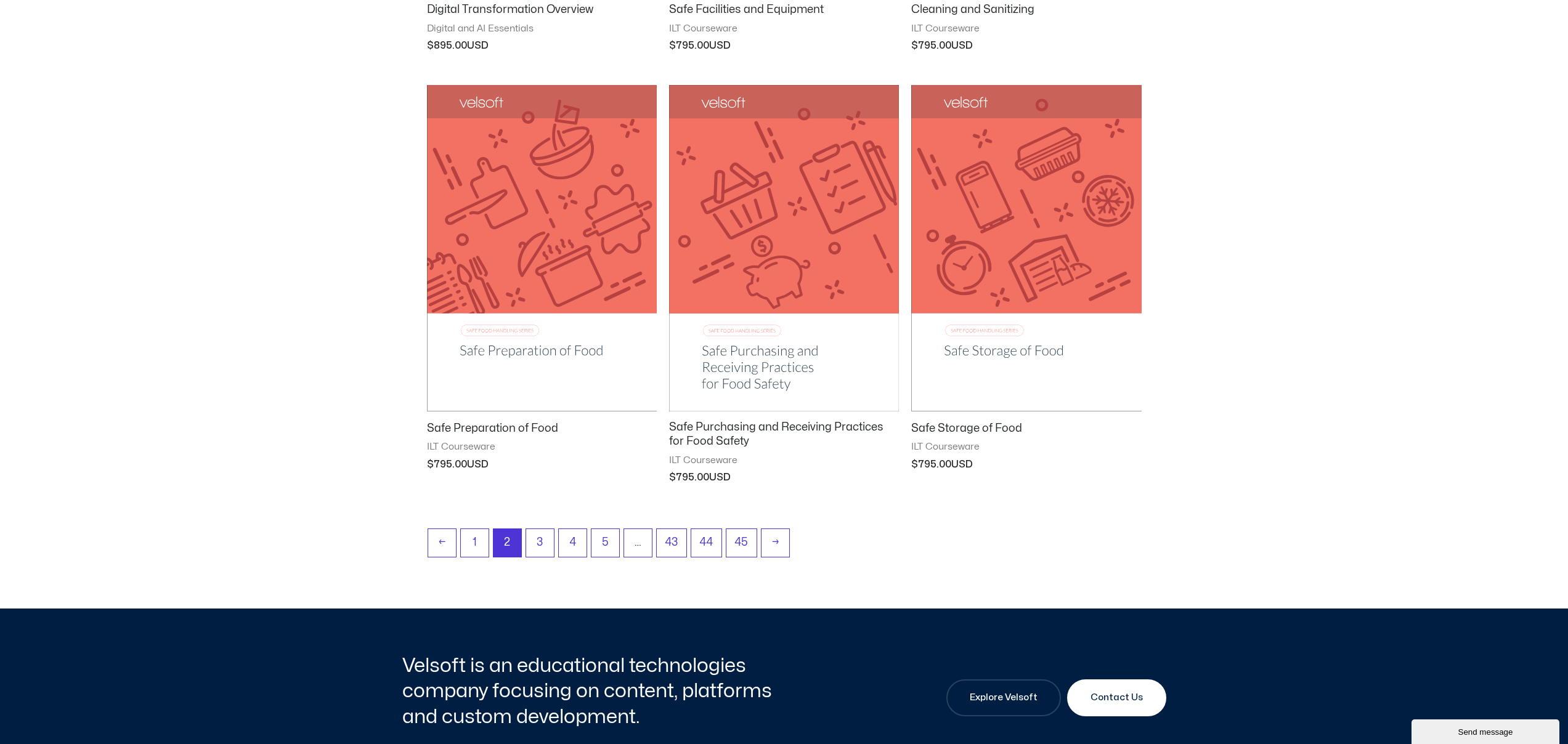
scroll to position [1615, 0]
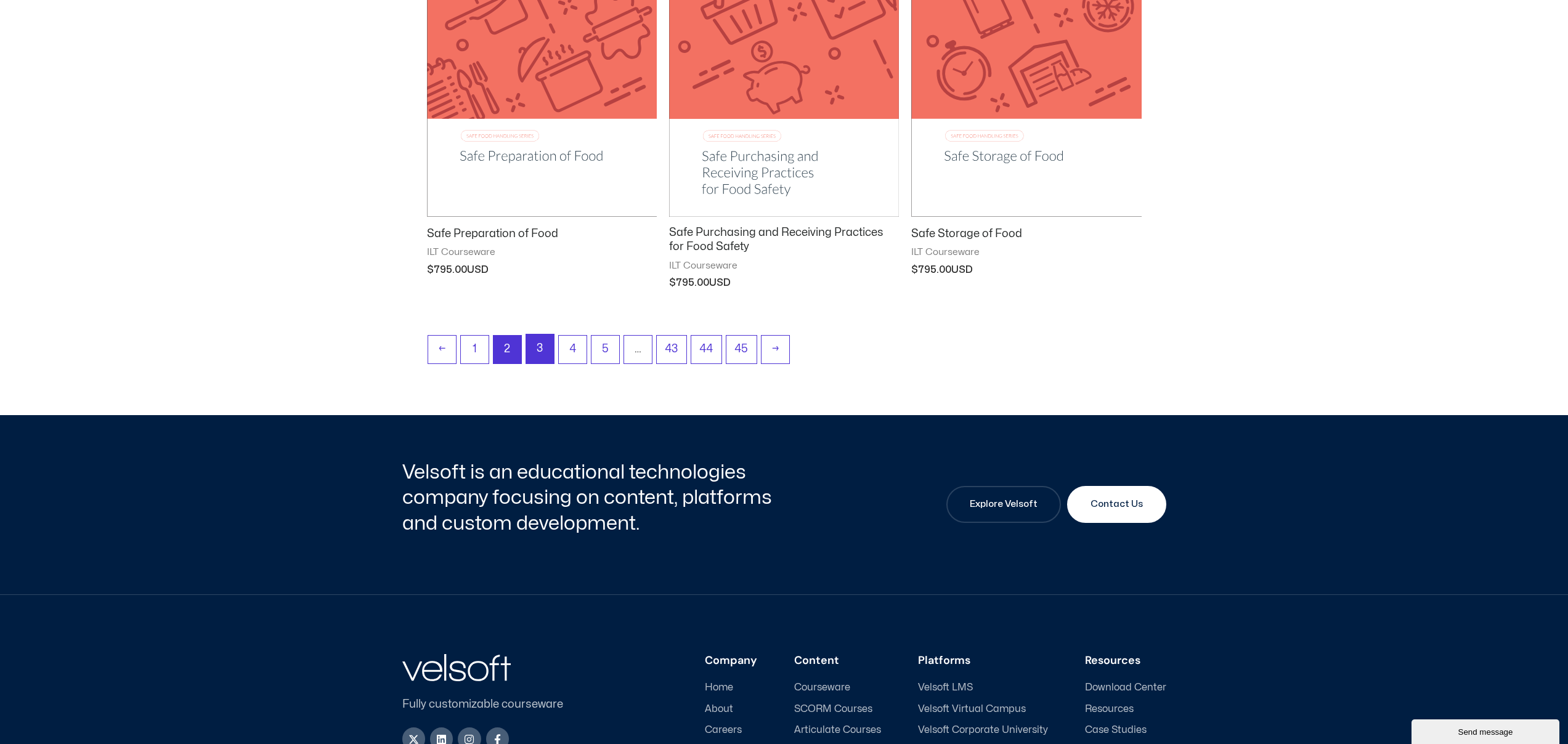
click at [536, 353] on link "3" at bounding box center [540, 348] width 28 height 29
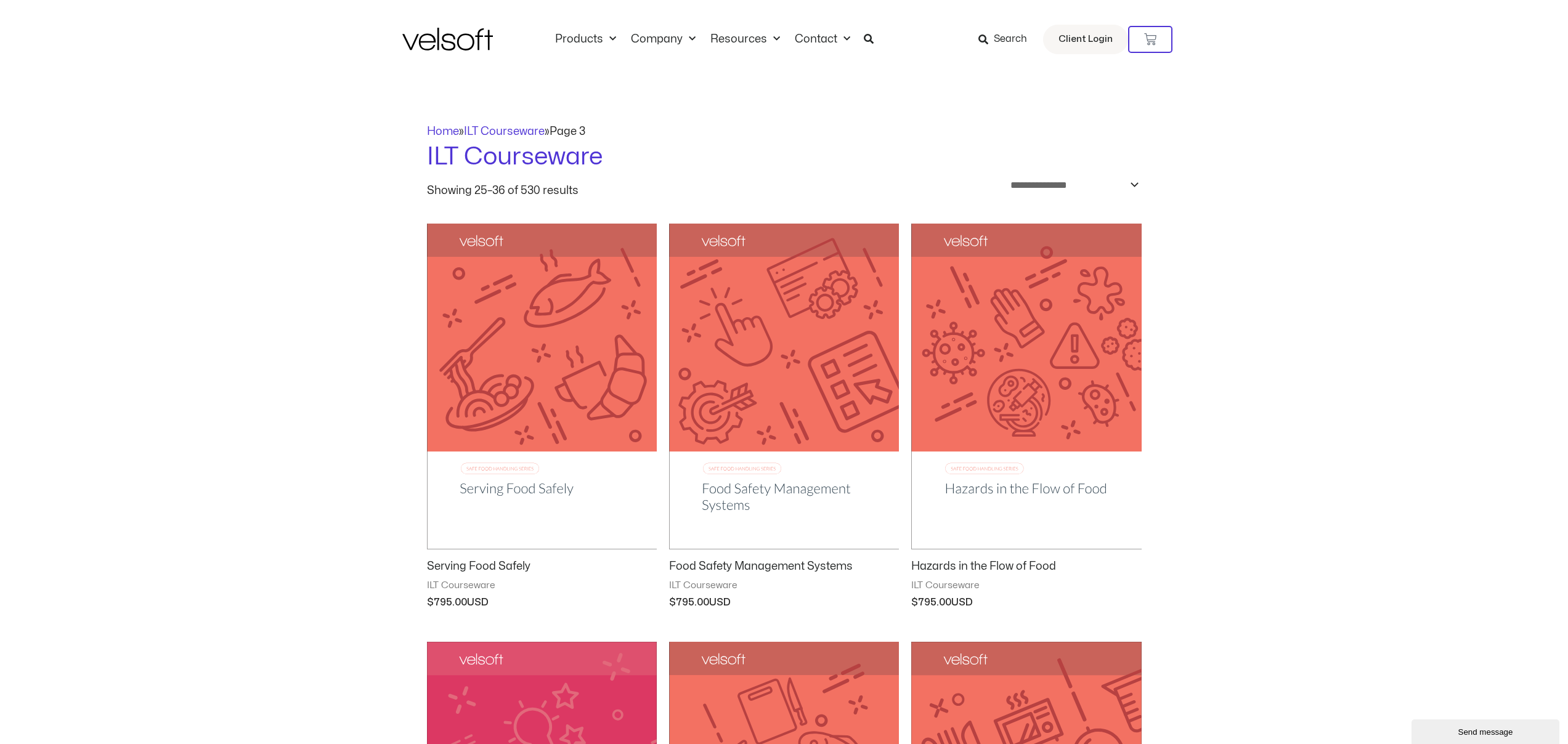
click at [1006, 41] on span "Search" at bounding box center [1010, 39] width 33 height 16
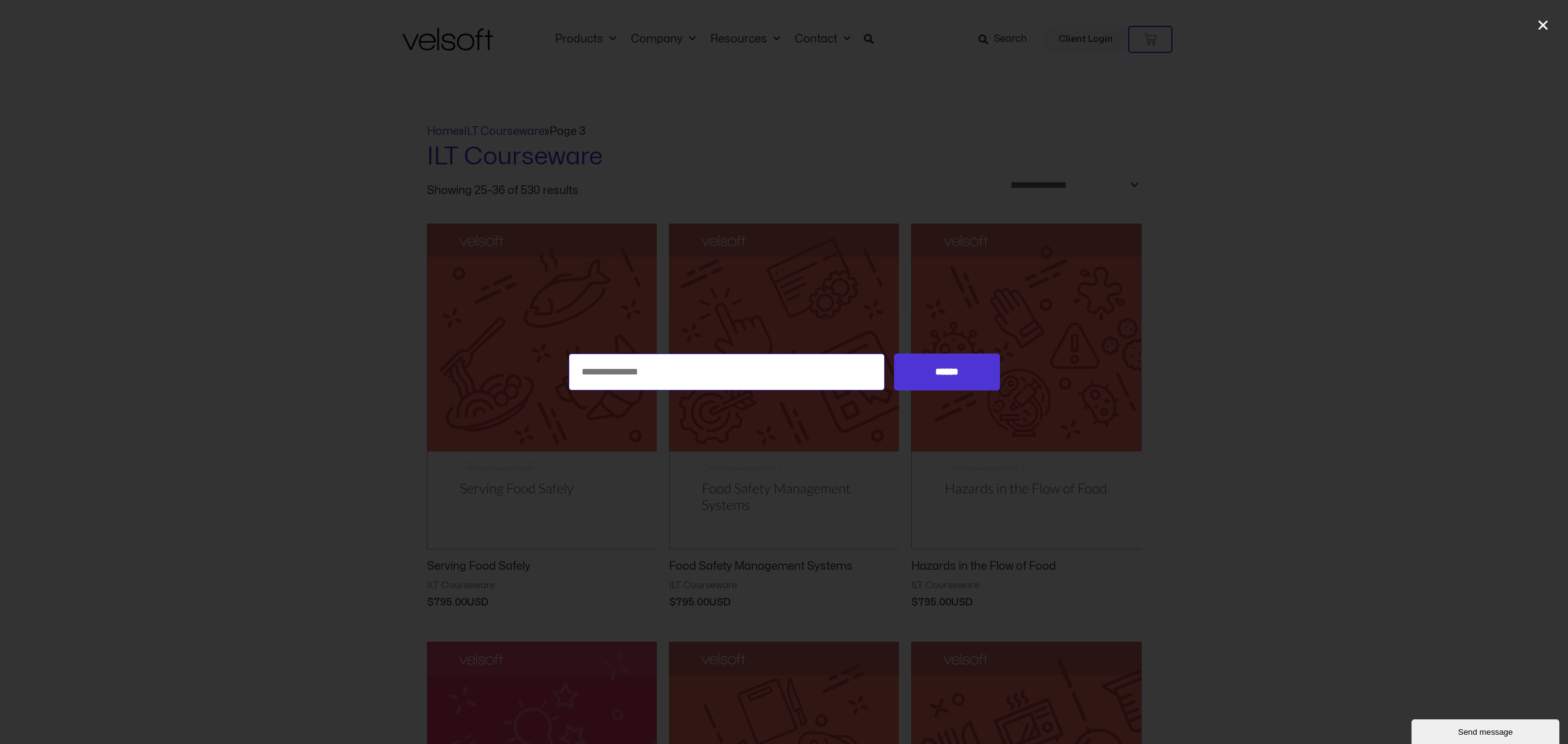
click at [698, 376] on input "Search for:" at bounding box center [727, 371] width 317 height 37
type input "**********"
click at [894, 353] on input "******" at bounding box center [946, 371] width 105 height 37
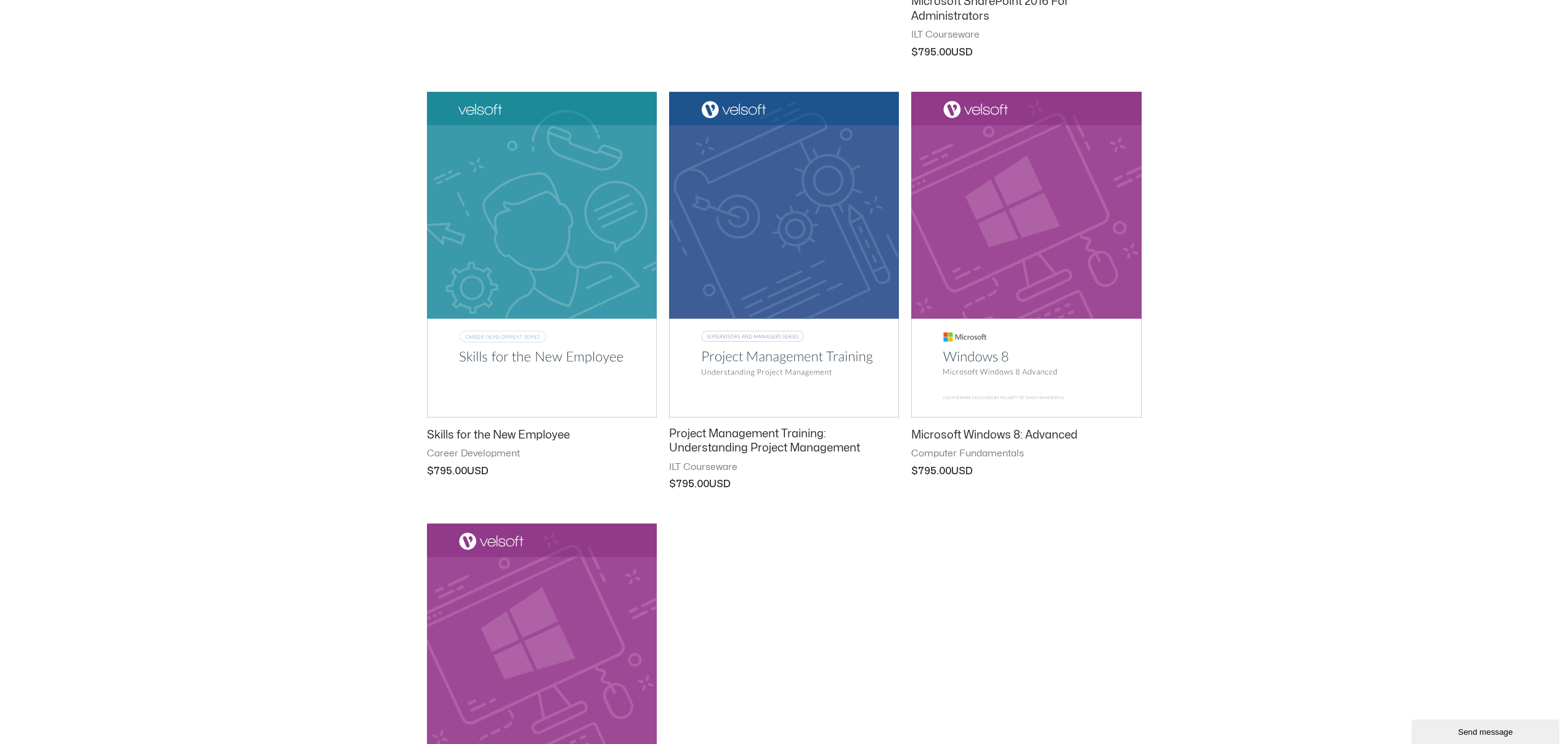
scroll to position [556, 0]
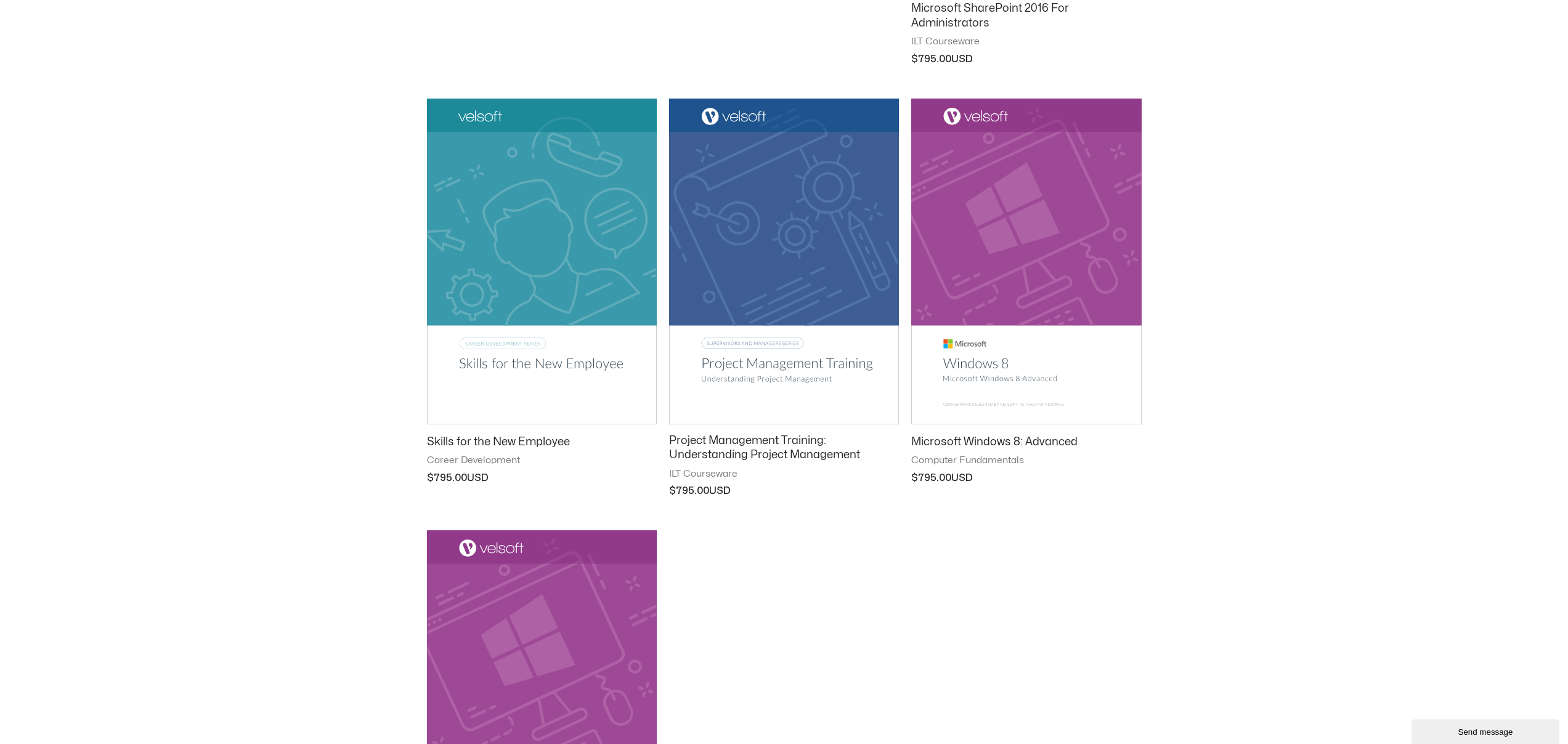
click at [486, 364] on img at bounding box center [542, 261] width 230 height 326
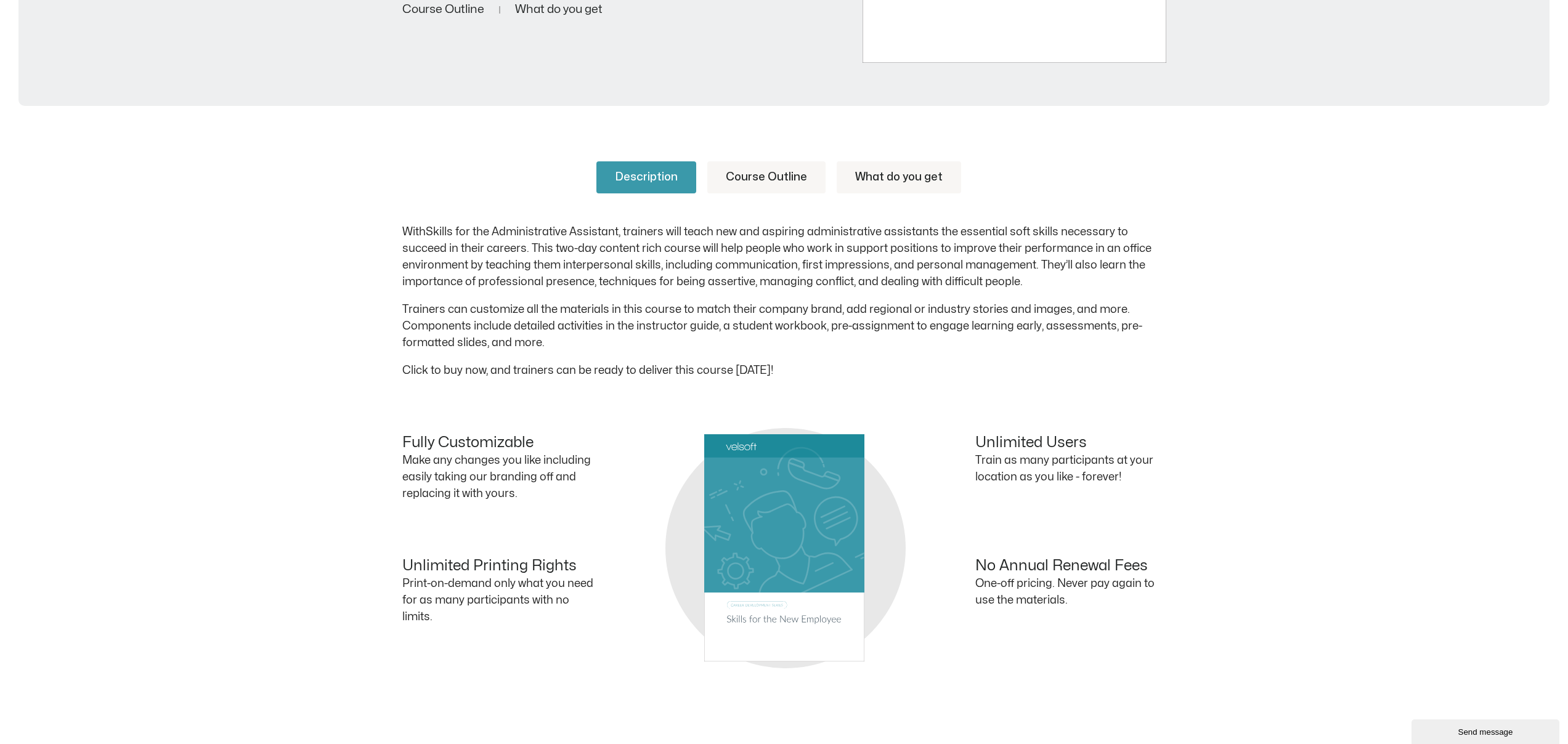
scroll to position [468, 0]
click at [772, 179] on link "Course Outline" at bounding box center [766, 178] width 118 height 32
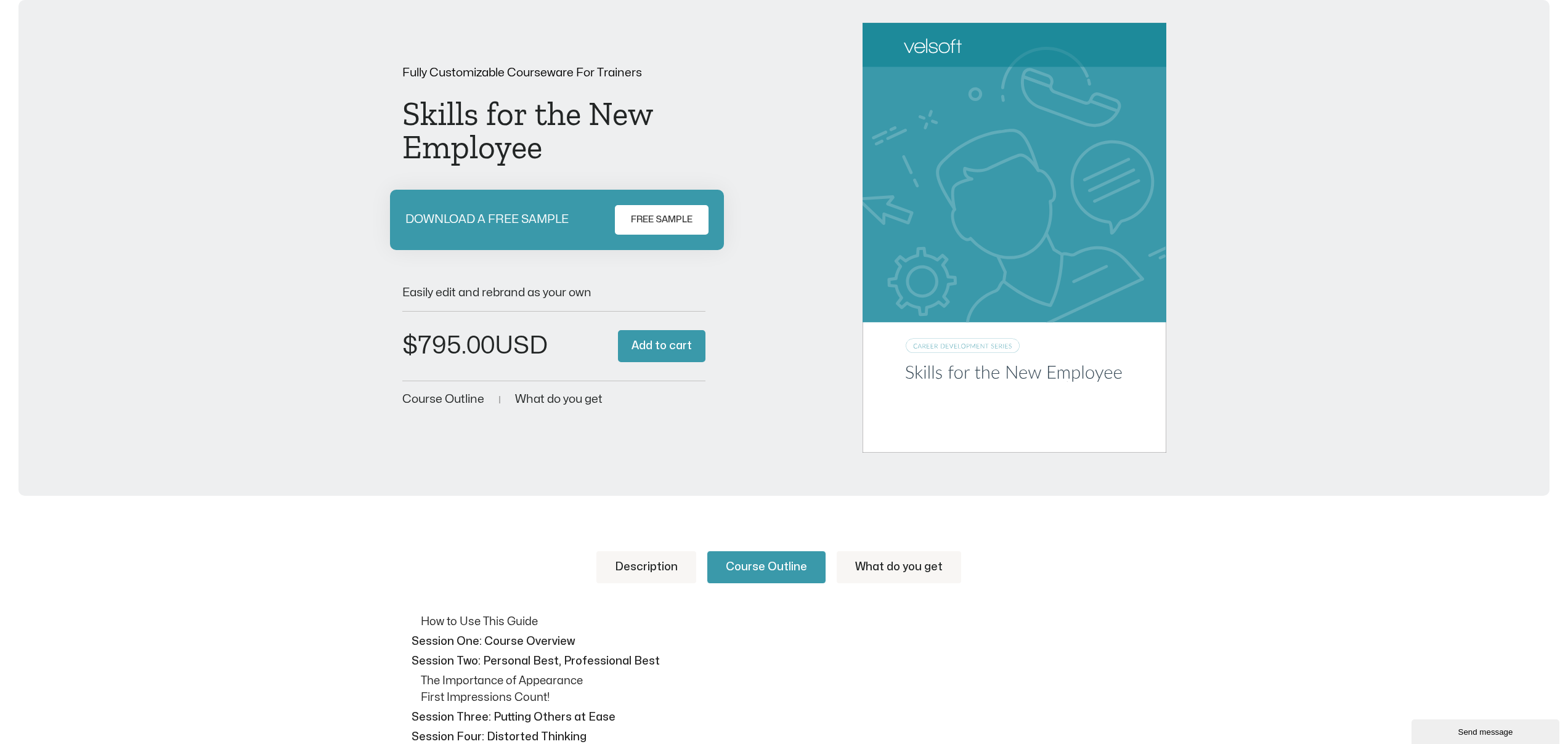
scroll to position [0, 0]
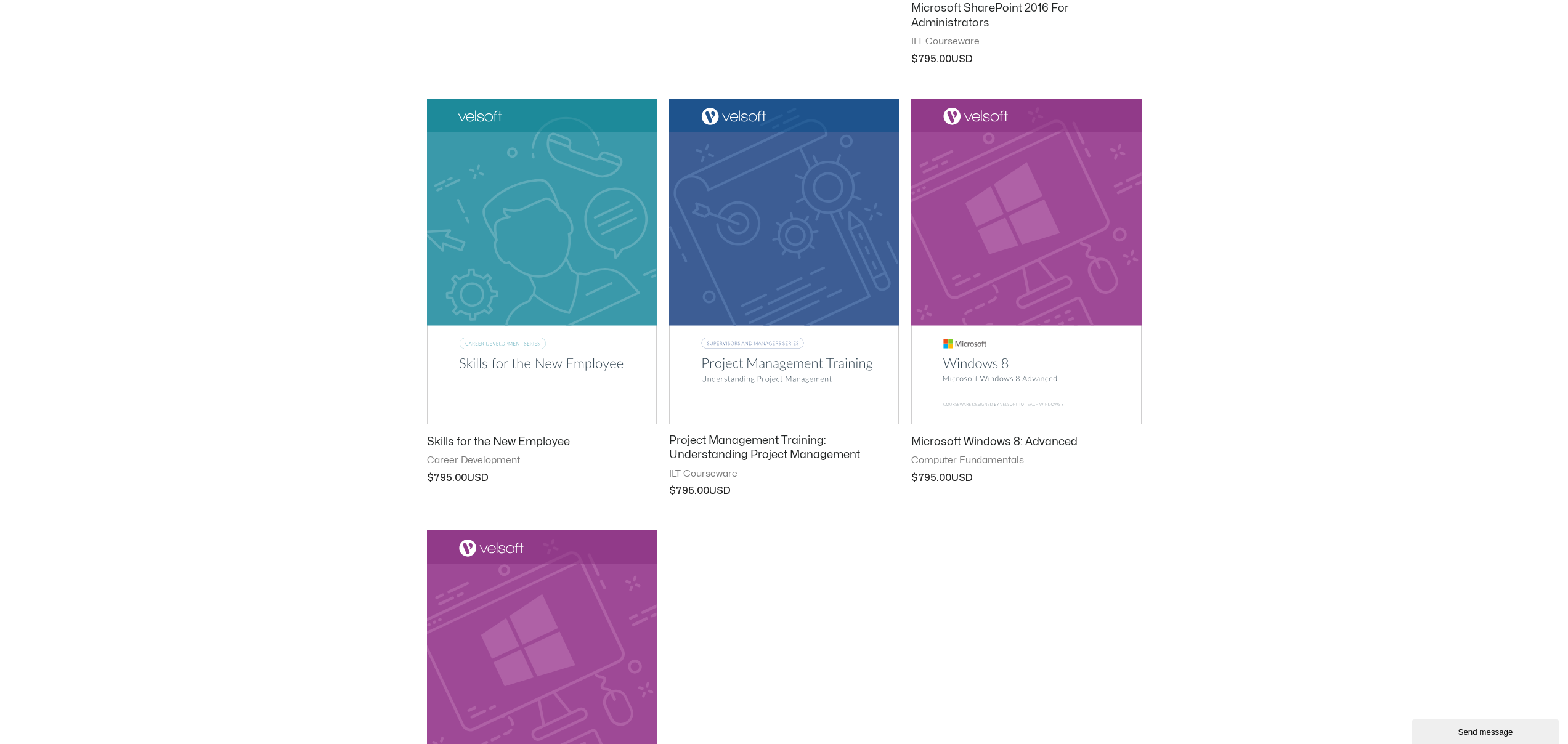
click at [800, 299] on img at bounding box center [784, 261] width 230 height 326
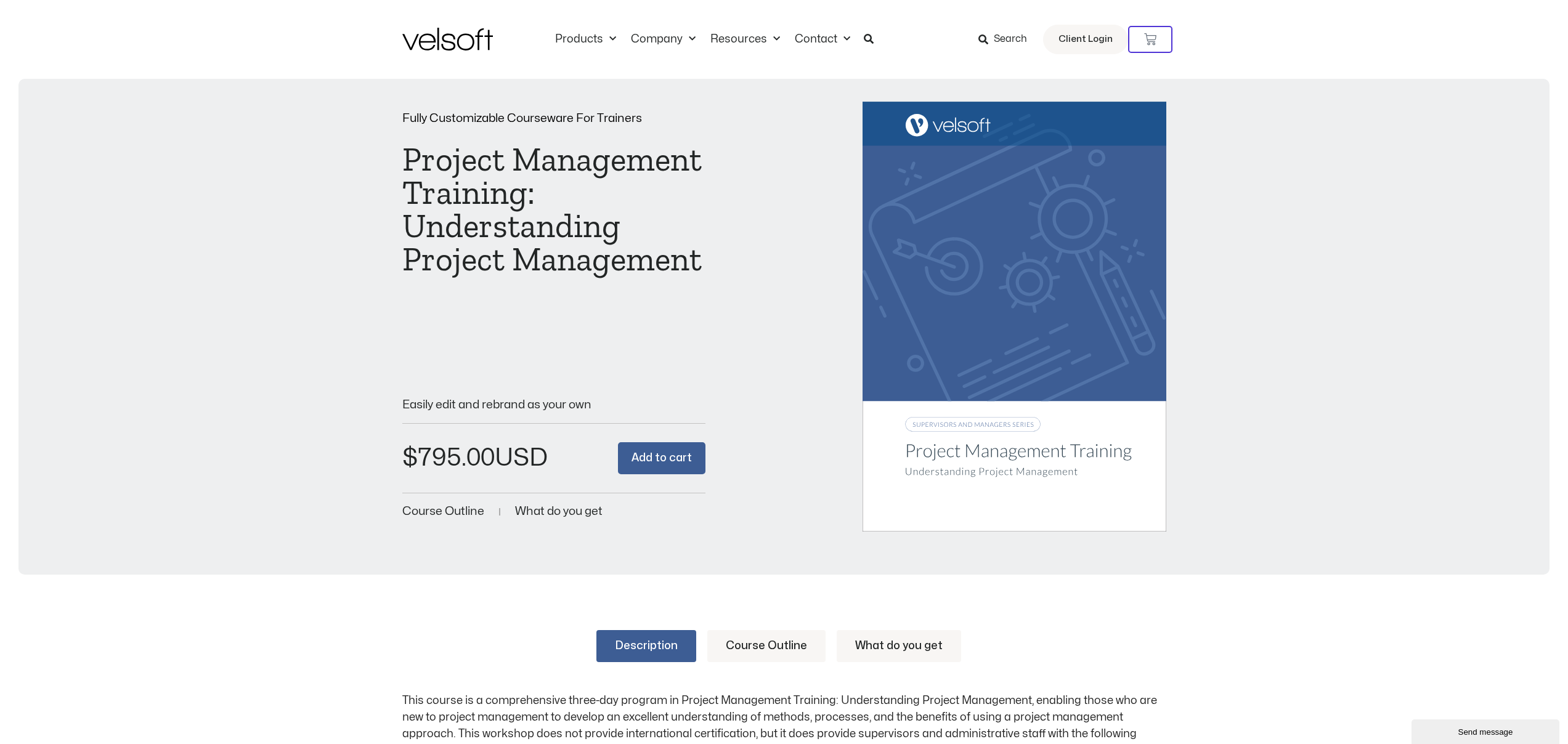
click at [789, 645] on link "Course Outline" at bounding box center [766, 646] width 118 height 32
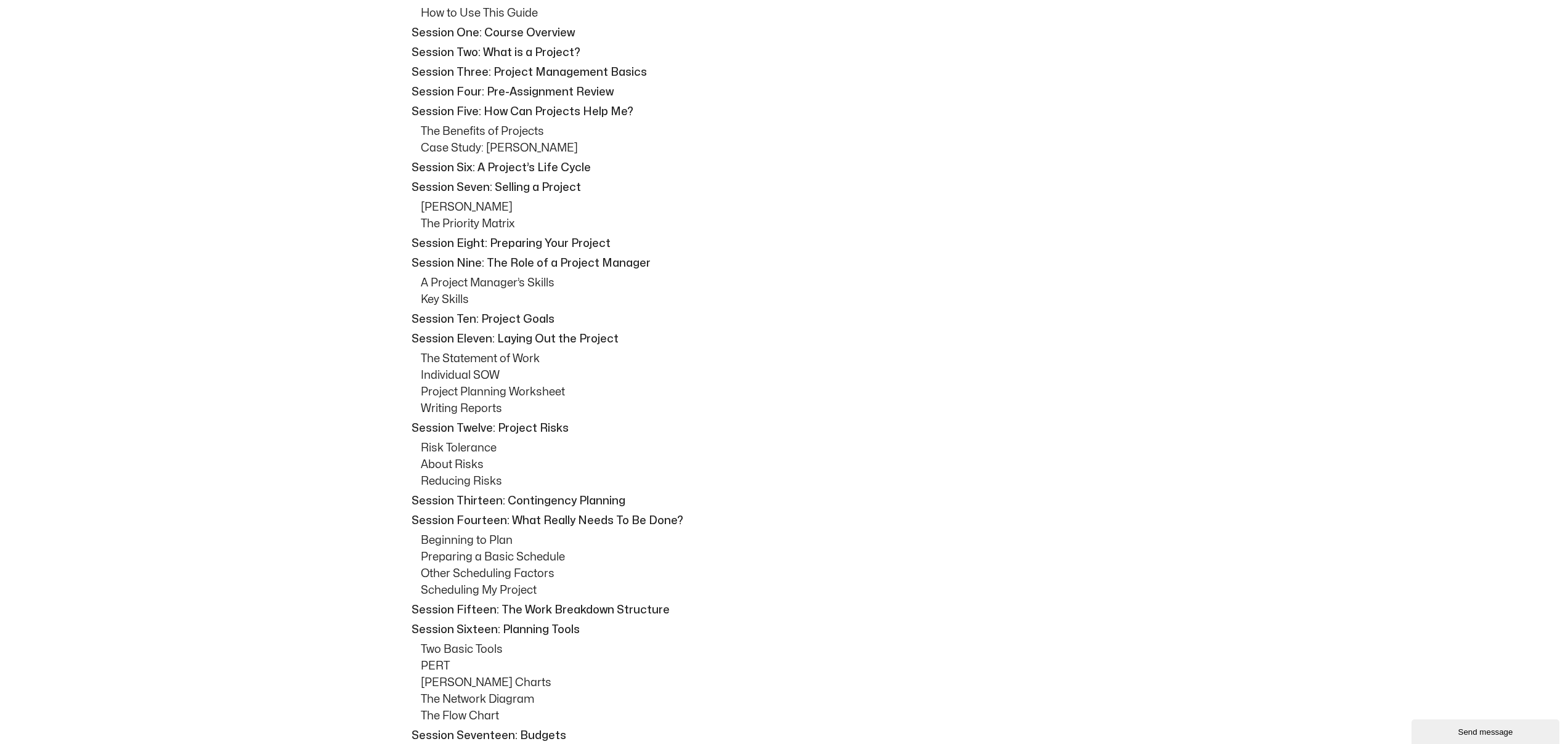
scroll to position [744, 0]
